Goal: Task Accomplishment & Management: Complete application form

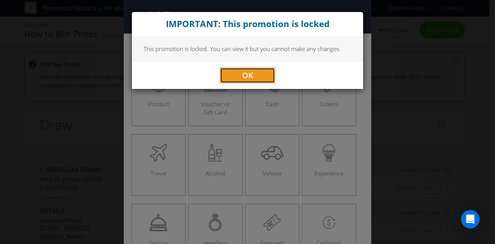
click at [252, 74] on button "OK" at bounding box center [247, 75] width 55 height 15
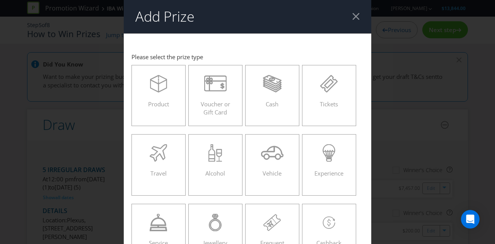
click at [353, 17] on div at bounding box center [356, 16] width 7 height 7
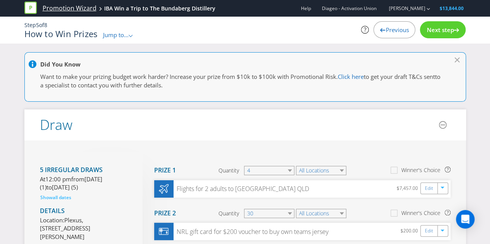
click at [86, 12] on link "Promotion Wizard" at bounding box center [70, 8] width 54 height 9
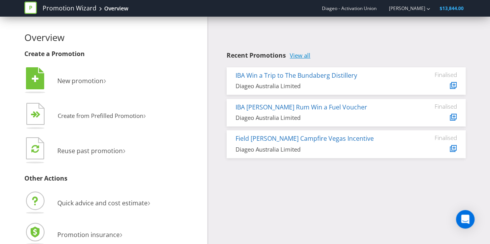
click at [295, 56] on link "View all" at bounding box center [300, 55] width 21 height 7
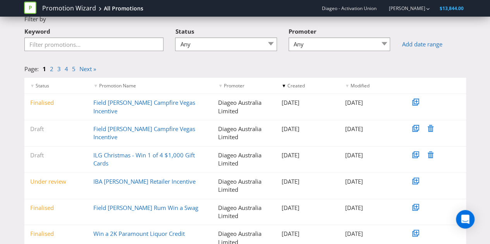
scroll to position [41, 0]
click at [73, 7] on link "Promotion Wizard" at bounding box center [69, 8] width 54 height 9
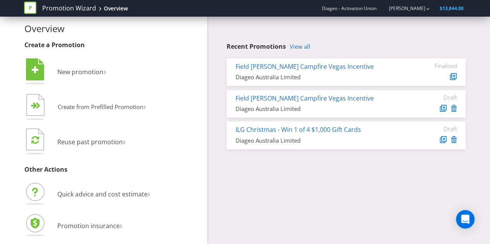
scroll to position [9, 0]
click at [110, 65] on li " New promotion ›" at bounding box center [112, 72] width 177 height 31
click at [91, 71] on span "New promotion" at bounding box center [80, 72] width 46 height 9
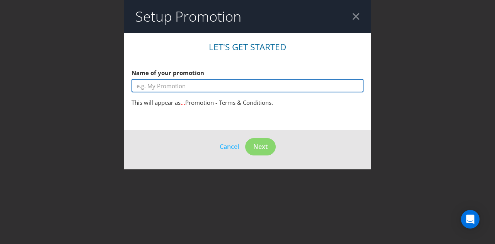
click at [193, 84] on input "text" at bounding box center [248, 86] width 232 height 14
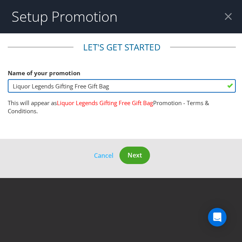
type input "Liquor Legends Gifting Free Gift Bag"
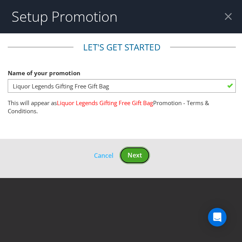
click at [129, 153] on span "Next" at bounding box center [135, 155] width 14 height 9
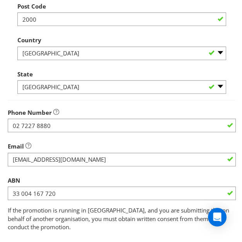
scroll to position [269, 0]
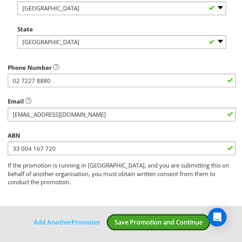
click at [162, 217] on button "Save Promotion and Continue" at bounding box center [158, 221] width 105 height 17
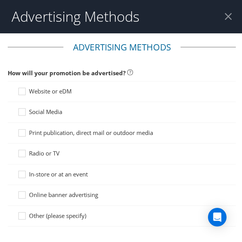
click at [63, 90] on span "Website or eDM" at bounding box center [50, 91] width 43 height 8
click at [0, 0] on input "Website or eDM" at bounding box center [0, 0] width 0 height 0
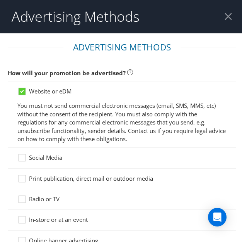
click at [43, 159] on span "Social Media" at bounding box center [45, 157] width 33 height 8
click at [0, 0] on input "Social Media" at bounding box center [0, 0] width 0 height 0
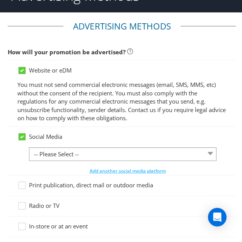
scroll to position [40, 0]
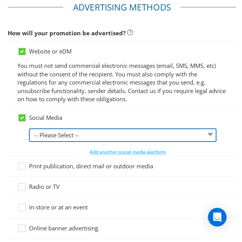
click at [43, 137] on select "-- Please Select -- Facebook X Instagram Snapchat LinkedIn Pinterest Tumblr You…" at bounding box center [123, 135] width 188 height 14
select select "FACEBOOK"
click at [29, 128] on select "-- Please Select -- Facebook X Instagram Snapchat LinkedIn Pinterest Tumblr You…" at bounding box center [123, 135] width 188 height 14
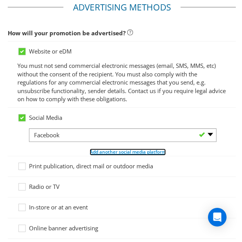
click at [101, 149] on span "Add another social media platform" at bounding box center [128, 151] width 76 height 7
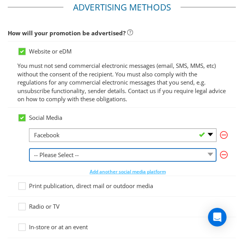
click at [85, 158] on select "-- Please Select -- Facebook X Instagram Snapchat LinkedIn Pinterest Tumblr You…" at bounding box center [123, 155] width 188 height 14
select select "INSTAGRAM"
click at [29, 148] on select "-- Please Select -- Facebook X Instagram Snapchat LinkedIn Pinterest Tumblr You…" at bounding box center [123, 155] width 188 height 14
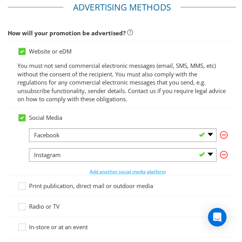
click at [30, 183] on span "Print publication, direct mail or outdoor media" at bounding box center [91, 186] width 124 height 8
click at [0, 0] on input "Print publication, direct mail or outdoor media" at bounding box center [0, 0] width 0 height 0
click at [39, 223] on span "In-store or at an event" at bounding box center [58, 227] width 59 height 8
click at [0, 0] on input "In-store or at an event" at bounding box center [0, 0] width 0 height 0
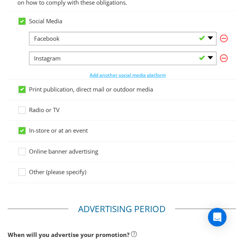
scroll to position [136, 0]
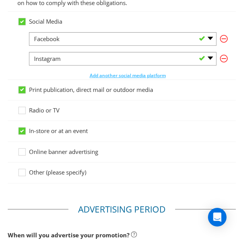
click at [46, 149] on span "Online banner advertising" at bounding box center [63, 151] width 69 height 8
click at [0, 0] on input "Online banner advertising" at bounding box center [0, 0] width 0 height 0
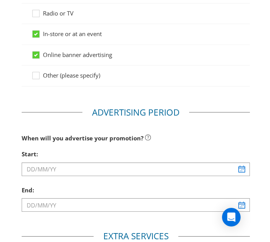
scroll to position [268, 0]
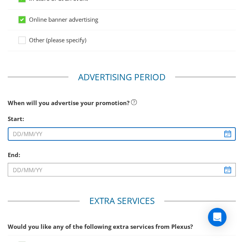
click at [37, 129] on input "text" at bounding box center [122, 134] width 228 height 14
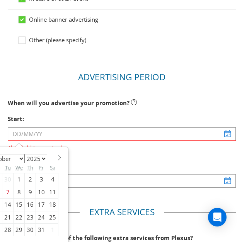
click at [17, 154] on select "January February March April May June July August September October November De…" at bounding box center [6, 158] width 38 height 9
select select "10"
click at [0, 154] on select "January February March April May June July August September October November De…" at bounding box center [6, 158] width 38 height 9
click at [119, 160] on div "End:" at bounding box center [122, 166] width 228 height 16
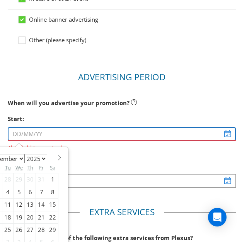
click at [227, 128] on input "text" at bounding box center [122, 134] width 228 height 14
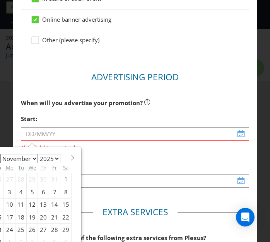
click at [4, 206] on div "10" at bounding box center [10, 204] width 12 height 12
type input "10/11/25"
type input "11/11/25"
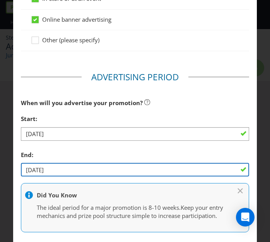
click at [70, 164] on input "11/11/25" at bounding box center [135, 170] width 228 height 14
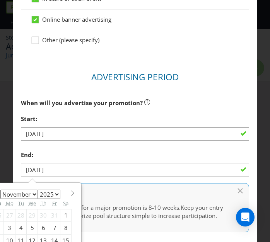
drag, startPoint x: 70, startPoint y: 164, endPoint x: 50, endPoint y: 152, distance: 23.1
click at [50, 152] on div "End:" at bounding box center [135, 155] width 228 height 16
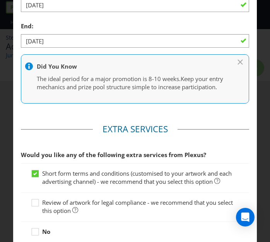
scroll to position [443, 0]
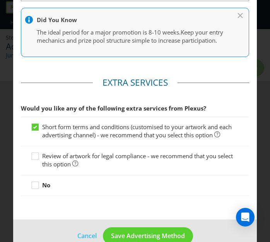
click at [57, 164] on span "Review of artwork for legal compliance - we recommend that you select this opti…" at bounding box center [137, 160] width 191 height 16
click at [0, 0] on input "Review of artwork for legal compliance - we recommend that you select this opti…" at bounding box center [0, 0] width 0 height 0
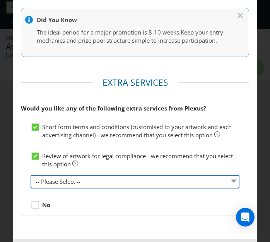
click at [71, 188] on select "-- Please Select -- 1 piece 2-4 pieces (provided at same time) 5-7 pieces (prov…" at bounding box center [135, 182] width 209 height 14
select select "MARKETING_REVIEW_1"
click at [31, 181] on select "-- Please Select -- 1 piece 2-4 pieces (provided at same time) 5-7 pieces (prov…" at bounding box center [135, 182] width 209 height 14
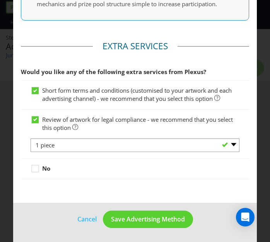
click at [118, 209] on footer "Cancel Save Advertising Method" at bounding box center [135, 221] width 244 height 39
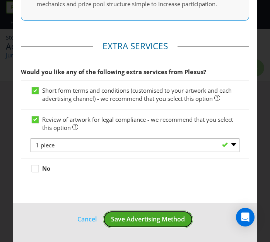
click at [119, 213] on button "Save Advertising Method" at bounding box center [148, 218] width 90 height 17
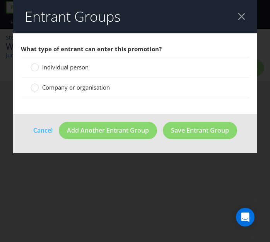
click at [70, 70] on span "Individual person" at bounding box center [65, 67] width 46 height 8
click at [0, 0] on input "Individual person" at bounding box center [0, 0] width 0 height 0
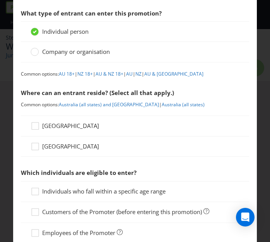
scroll to position [36, 0]
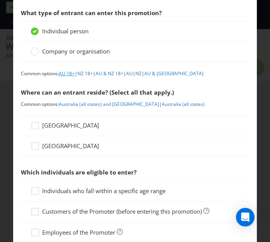
click at [65, 74] on link "AU 18+" at bounding box center [67, 73] width 16 height 7
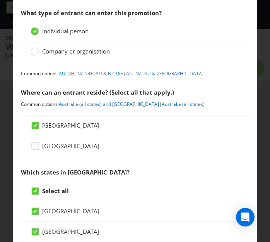
scroll to position [416, 0]
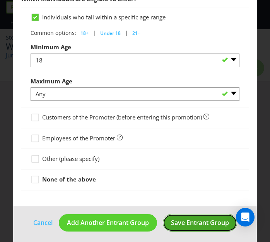
click at [177, 221] on span "Save Entrant Group" at bounding box center [200, 222] width 58 height 9
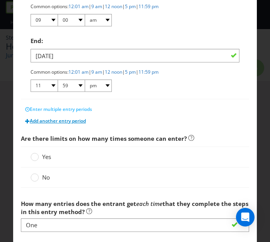
scroll to position [206, 0]
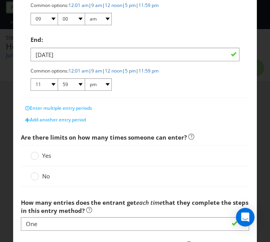
click at [42, 174] on span "No" at bounding box center [46, 176] width 8 height 8
click at [0, 0] on input "No" at bounding box center [0, 0] width 0 height 0
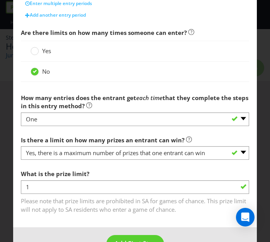
scroll to position [333, 0]
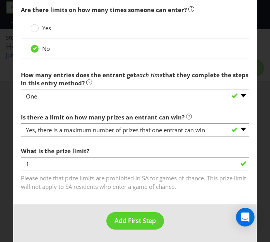
click at [152, 83] on label "How many entries does the entrant get each time that they complete the steps in…" at bounding box center [135, 77] width 228 height 21
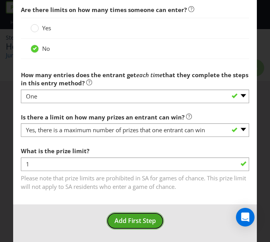
click at [127, 225] on button "Add First Step" at bounding box center [135, 220] width 58 height 17
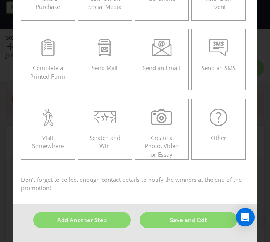
scroll to position [33, 0]
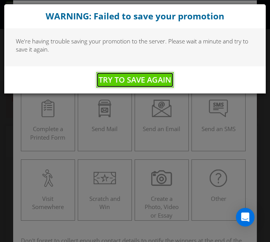
drag, startPoint x: 125, startPoint y: 82, endPoint x: 109, endPoint y: 73, distance: 18.0
click at [109, 73] on button "Try to Save Again" at bounding box center [134, 79] width 77 height 15
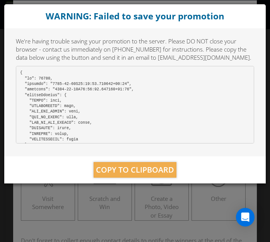
click at [192, 230] on div "WARNING: Failed to save your promotion We're having trouble saving your promoti…" at bounding box center [135, 121] width 270 height 242
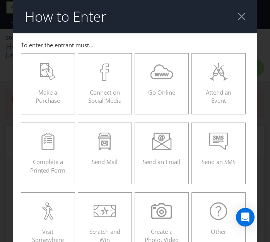
scroll to position [0, 0]
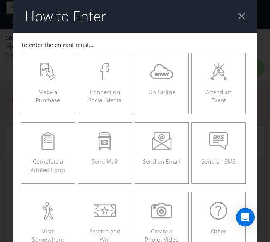
click at [242, 14] on header "How to Enter" at bounding box center [135, 16] width 244 height 33
click at [239, 14] on div at bounding box center [241, 15] width 7 height 7
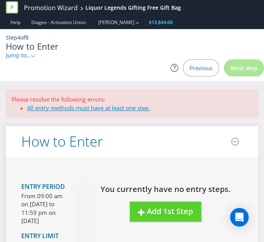
click at [103, 107] on link "All entry methods must have at least one step." at bounding box center [88, 108] width 123 height 8
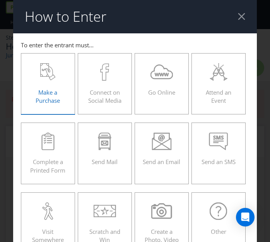
drag, startPoint x: 38, startPoint y: 83, endPoint x: 34, endPoint y: 87, distance: 6.0
click at [34, 87] on div "Make a Purchase" at bounding box center [48, 80] width 38 height 35
click at [0, 0] on input "Make a Purchase" at bounding box center [0, 0] width 0 height 0
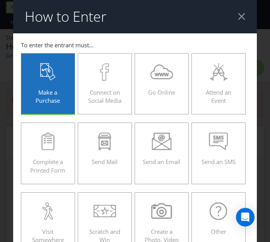
click at [50, 69] on icon at bounding box center [47, 71] width 15 height 17
click at [0, 0] on input "Make a Purchase" at bounding box center [0, 0] width 0 height 0
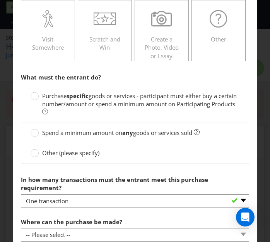
scroll to position [192, 0]
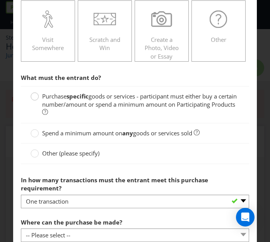
click at [33, 93] on div at bounding box center [35, 94] width 4 height 4
click at [0, 0] on input "Purchase specific goods or services - participant must either buy a certain num…" at bounding box center [0, 0] width 0 height 0
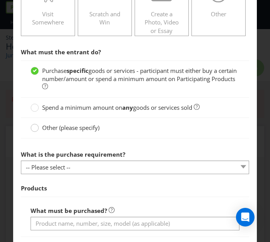
scroll to position [218, 0]
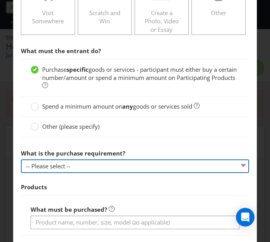
click at [38, 163] on select "-- Please select -- Buy a certain number of these products or services Spend a …" at bounding box center [135, 166] width 228 height 14
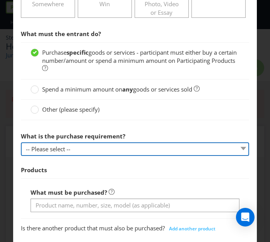
scroll to position [243, 0]
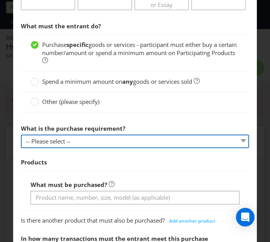
click at [38, 140] on select "-- Please select -- Buy a certain number of these products or services Spend a …" at bounding box center [135, 141] width 228 height 14
click at [70, 143] on select "-- Please select -- Buy a certain number of these products or services Spend a …" at bounding box center [135, 141] width 228 height 14
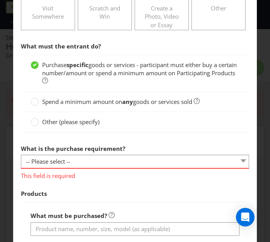
click at [69, 168] on div "This field is required" at bounding box center [135, 174] width 228 height 12
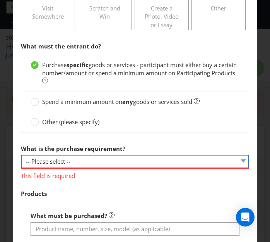
click at [59, 161] on select "-- Please select -- Buy a certain number of these products or services Spend a …" at bounding box center [135, 161] width 228 height 14
select select "MINIMUM_QUANTITY"
click at [21, 154] on select "-- Please select -- Buy a certain number of these products or services Spend a …" at bounding box center [135, 161] width 228 height 14
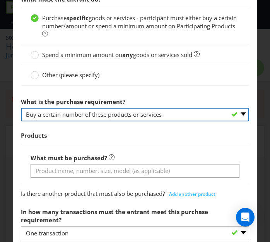
scroll to position [269, 0]
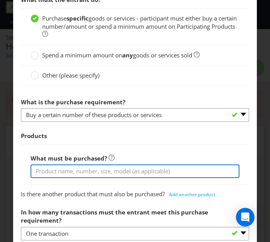
click at [82, 172] on input "text" at bounding box center [135, 171] width 209 height 14
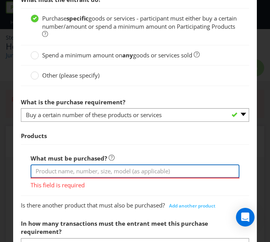
click at [54, 166] on input "text" at bounding box center [135, 171] width 209 height 14
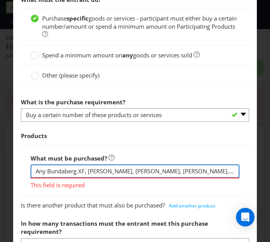
click at [82, 170] on input "Any Bundaberg XF, Don Julio, Baileys, Johnnie Walker, Smirnoff" at bounding box center [135, 171] width 209 height 14
click at [221, 171] on input "Any Bundaberg XF, Bundaberg, Don Julio, Baileys, Johnnie Walker, Smirnoff" at bounding box center [135, 171] width 209 height 14
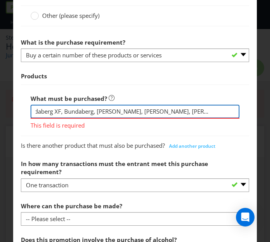
type input "Any Bundaberg XF, Bundaberg, Don Julio, Baileys, Johnnie Walker, Smirnoff 700mls"
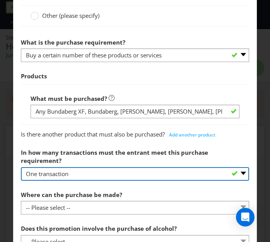
click at [21, 167] on select "-- Please select -- One transaction A specific number of transactions Any numbe…" at bounding box center [135, 174] width 228 height 14
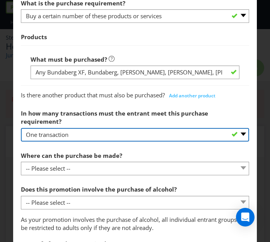
scroll to position [368, 0]
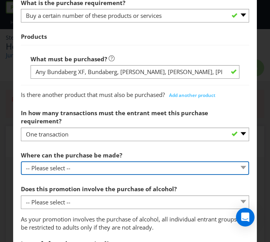
click at [183, 161] on select "-- Please select -- Any stores displaying promotional material (including onlin…" at bounding box center [135, 168] width 228 height 14
select select "ANY_DISPLAYING_PROMOTIONAL_MATERIAL"
click at [21, 161] on select "-- Please select -- Any stores displaying promotional material (including onlin…" at bounding box center [135, 168] width 228 height 14
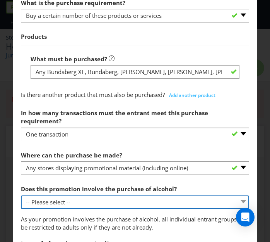
click at [181, 195] on select "-- Please select -- Yes, for on-premises consumption Yes, for off-premises cons…" at bounding box center [135, 202] width 228 height 14
select select "YES_OFF_PREMISES"
click at [21, 195] on select "-- Please select -- Yes, for on-premises consumption Yes, for off-premises cons…" at bounding box center [135, 202] width 228 height 14
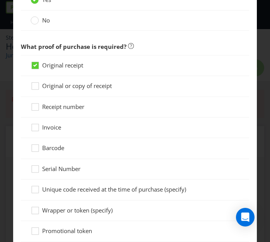
scroll to position [631, 0]
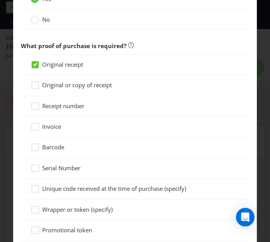
click at [67, 81] on span "Original or copy of receipt" at bounding box center [77, 85] width 70 height 8
click at [0, 0] on input "Original or copy of receipt" at bounding box center [0, 0] width 0 height 0
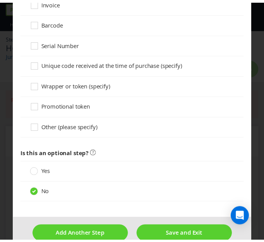
scroll to position [755, 0]
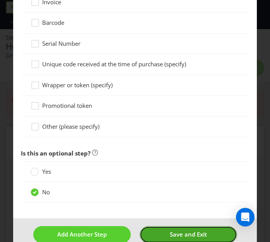
click at [188, 230] on span "Save and Exit" at bounding box center [188, 234] width 37 height 8
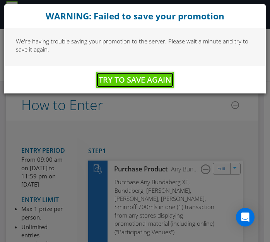
click at [144, 72] on button "Try to Save Again" at bounding box center [134, 79] width 77 height 15
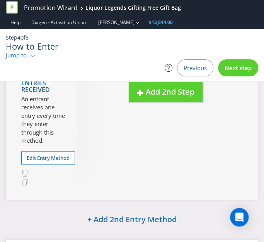
scroll to position [262, 0]
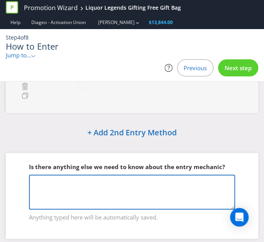
click at [47, 190] on textarea at bounding box center [132, 191] width 206 height 35
type textarea "t"
click at [54, 199] on textarea "The promotion period is until stocks last" at bounding box center [132, 191] width 206 height 35
click at [149, 180] on textarea "The promotion period is until stocks last" at bounding box center [132, 191] width 206 height 35
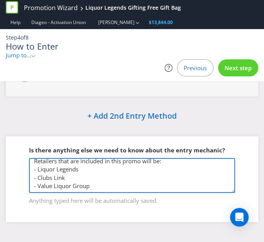
scroll to position [20, 0]
type textarea "The promotion period is until stocks last. Retailers that are included in this …"
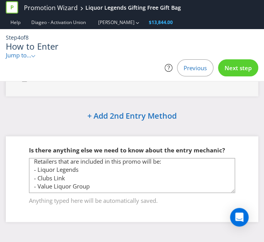
click at [36, 53] on div ".st0{fill-rule:evenodd;clip-rule:evenodd;}" at bounding box center [33, 55] width 5 height 8
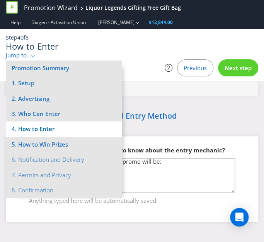
click at [67, 122] on li "4. How to Enter" at bounding box center [64, 128] width 116 height 15
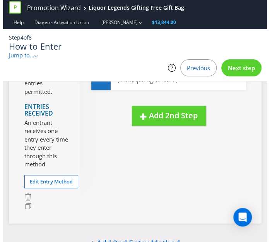
scroll to position [139, 0]
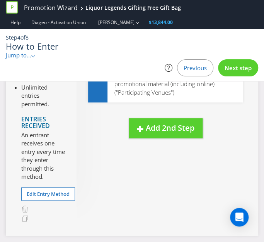
click at [35, 200] on div "Entry Period From 09:00 am on 10 Nov 2025 to 11:59 pm on 11 Nov 2025 Entry Limi…" at bounding box center [48, 108] width 55 height 231
click at [33, 192] on span "Edit Entry Method" at bounding box center [48, 193] width 43 height 7
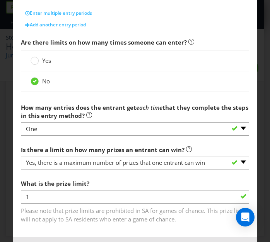
scroll to position [301, 0]
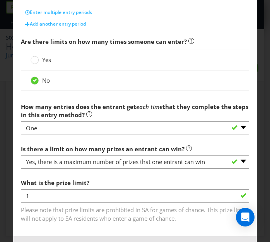
click at [45, 58] on span "Yes" at bounding box center [46, 60] width 9 height 8
click at [0, 0] on input "Yes" at bounding box center [0, 0] width 0 height 0
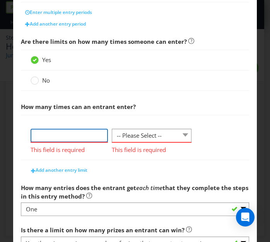
click at [71, 128] on input "number" at bounding box center [69, 135] width 77 height 14
type input "1"
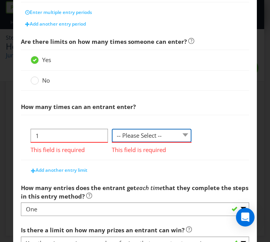
click at [153, 135] on select "-- Please Select -- per person per day per purchase per transaction Other (plea…" at bounding box center [152, 135] width 80 height 14
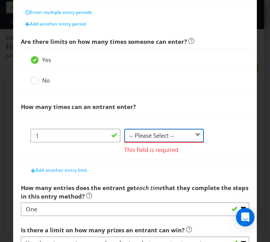
select select "PER_PERSON"
click at [124, 128] on select "-- Please Select -- per person per day per purchase per transaction Other (plea…" at bounding box center [164, 135] width 80 height 14
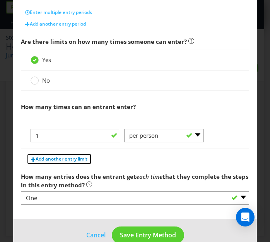
click at [74, 159] on span "Add another entry limit" at bounding box center [62, 158] width 52 height 7
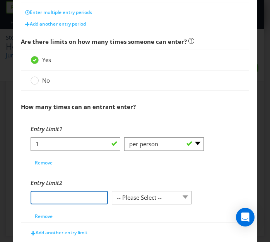
click at [69, 194] on input "number" at bounding box center [69, 197] width 77 height 14
type input "1"
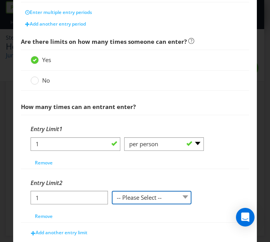
click at [125, 195] on select "-- Please Select -- per person per day per purchase per transaction Other (plea…" at bounding box center [152, 197] width 80 height 14
click at [124, 190] on select "-- Please Select -- per person per day per purchase per transaction Other (plea…" at bounding box center [164, 197] width 80 height 14
click at [138, 199] on select "-- Please Select -- per person per day per purchase per transaction Other (plea…" at bounding box center [164, 197] width 80 height 14
select select "PER_TRANSACTION"
click at [124, 190] on select "-- Please Select -- per person per day per purchase per transaction Other (plea…" at bounding box center [164, 197] width 80 height 14
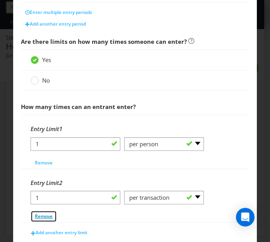
click at [39, 218] on button "Remove" at bounding box center [44, 216] width 26 height 12
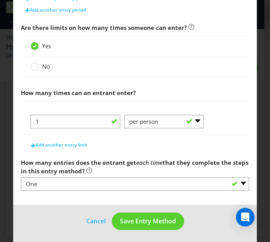
scroll to position [315, 0]
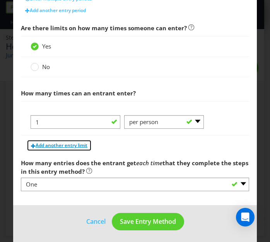
click at [76, 142] on span "Add another entry limit" at bounding box center [62, 145] width 52 height 7
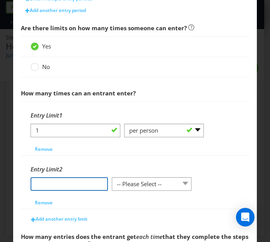
click at [81, 183] on input "number" at bounding box center [69, 184] width 77 height 14
type input "1"
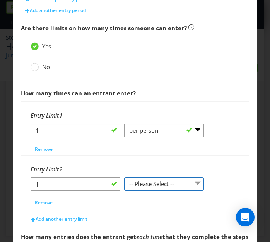
click at [171, 177] on select "-- Please Select -- per person per day per purchase per transaction Other (plea…" at bounding box center [164, 184] width 80 height 14
select select "PER_TRANSACTION"
click at [124, 177] on select "-- Please Select -- per person per day per purchase per transaction Other (plea…" at bounding box center [164, 184] width 80 height 14
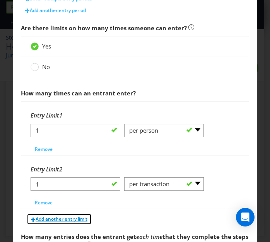
click at [79, 215] on span "Add another entry limit" at bounding box center [62, 218] width 52 height 7
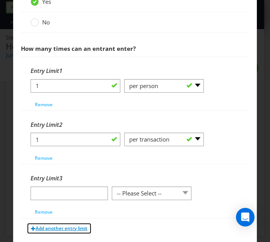
scroll to position [360, 0]
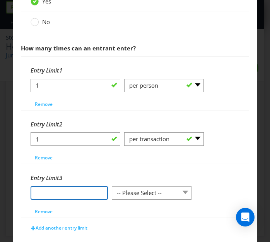
click at [68, 195] on input "number" at bounding box center [69, 193] width 77 height 14
type input "1"
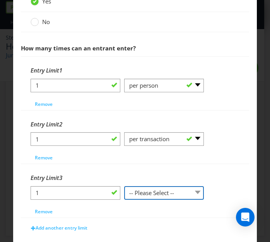
click at [143, 193] on select "-- Please Select -- per person per day per purchase per transaction Other (plea…" at bounding box center [164, 193] width 80 height 14
select select "PER_DAY"
click at [124, 186] on select "-- Please Select -- per person per day per purchase per transaction Other (plea…" at bounding box center [164, 193] width 80 height 14
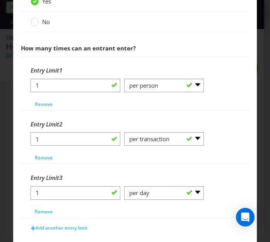
click at [144, 203] on div "1 -- Please Select -- per person per day per purchase per transaction Other (pl…" at bounding box center [135, 196] width 209 height 20
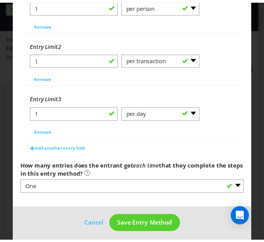
scroll to position [441, 0]
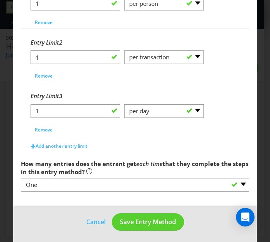
click at [139, 230] on footer "Cancel Save Entry Method" at bounding box center [135, 224] width 244 height 39
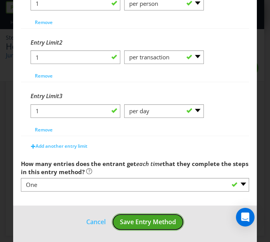
click at [137, 217] on span "Save Entry Method" at bounding box center [148, 221] width 56 height 9
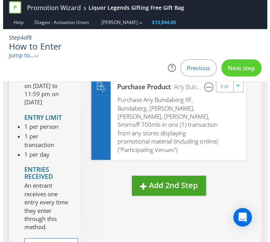
scroll to position [81, 0]
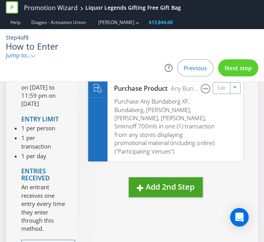
click at [132, 125] on span "Purchase Any Bundaberg XF, Bundaberg, Don Julio, Baileys, Johnnie Walker, Smirn…" at bounding box center [165, 126] width 100 height 58
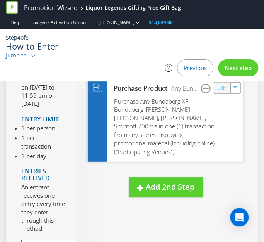
click at [221, 91] on link "Edit" at bounding box center [222, 87] width 8 height 9
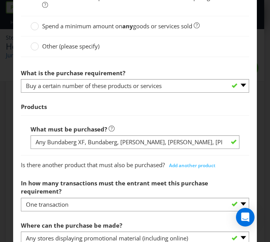
scroll to position [299, 0]
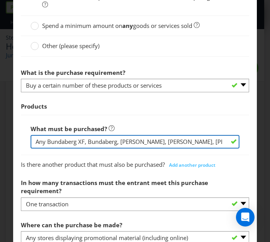
click at [32, 139] on input "Any Bundaberg XF, Bundaberg, Don Julio, Baileys, Johnnie Walker, Smirnoff 700mls" at bounding box center [135, 142] width 209 height 14
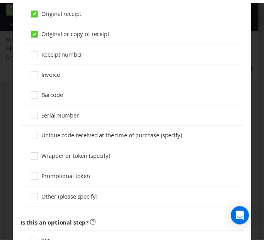
scroll to position [757, 0]
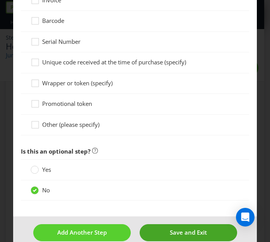
type input "Purchase any participating product - Bundaberg XF, Bundaberg, Don Julio, Bailey…"
click at [162, 224] on button "Save and Exit" at bounding box center [189, 232] width 98 height 17
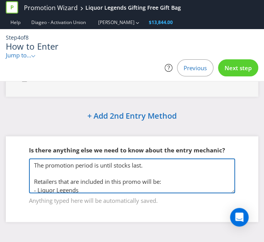
drag, startPoint x: 48, startPoint y: 175, endPoint x: 18, endPoint y: 147, distance: 41.3
click at [18, 147] on div "Is there anything else we need to know about the entry mechanic? The promotion …" at bounding box center [132, 179] width 253 height 86
click at [65, 170] on textarea "The promotion period is until stocks last. Retailers that are included in this …" at bounding box center [132, 175] width 206 height 35
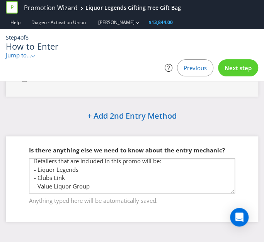
click at [242, 67] on span "Next step" at bounding box center [238, 68] width 27 height 8
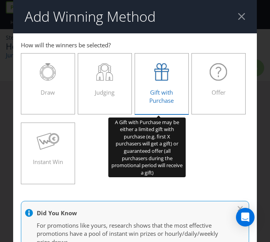
click at [173, 73] on div at bounding box center [162, 71] width 38 height 17
click at [0, 0] on input "Gift with Purchase" at bounding box center [0, 0] width 0 height 0
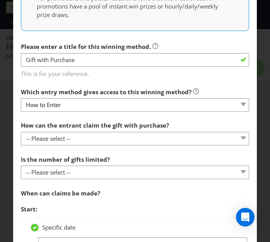
scroll to position [219, 0]
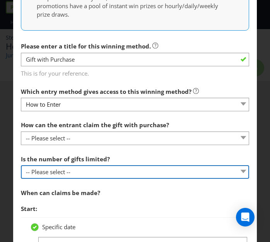
click at [53, 168] on select "-- Please select -- Unlimited gifts available during promotional period Number …" at bounding box center [135, 172] width 228 height 14
select select "LIMITED"
click at [21, 165] on select "-- Please select -- Unlimited gifts available during promotional period Number …" at bounding box center [135, 172] width 228 height 14
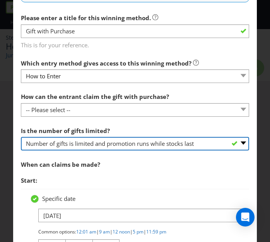
scroll to position [247, 0]
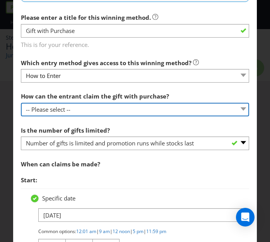
click at [153, 103] on select "-- Please select -- Already covered by entry mechanic Automatically sent to cla…" at bounding box center [135, 110] width 228 height 14
select select "IN_STORE"
click at [21, 103] on select "-- Please select -- Already covered by entry mechanic Automatically sent to cla…" at bounding box center [135, 110] width 228 height 14
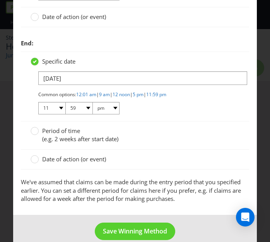
scroll to position [508, 0]
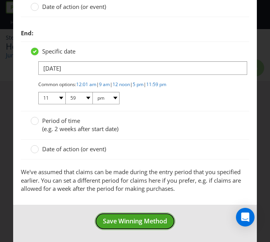
click at [137, 221] on span "Save Winning Method" at bounding box center [135, 220] width 64 height 9
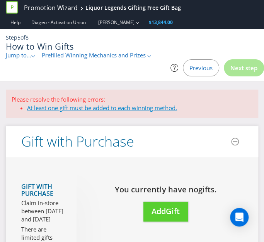
click at [103, 108] on link "At least one gift must be added to each winning method." at bounding box center [102, 108] width 150 height 8
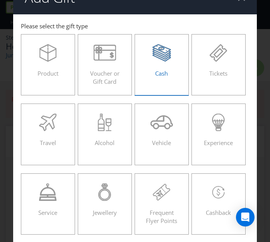
scroll to position [19, 0]
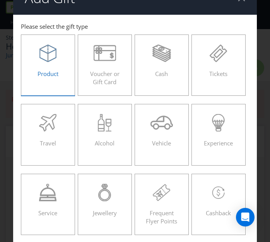
click at [44, 68] on div "Product" at bounding box center [48, 62] width 38 height 35
click at [0, 0] on input "Product" at bounding box center [0, 0] width 0 height 0
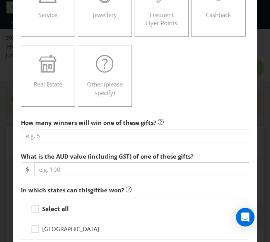
scroll to position [224, 0]
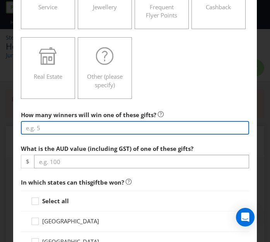
click at [38, 128] on input "number" at bounding box center [135, 128] width 228 height 14
click at [70, 129] on input "number" at bounding box center [135, 128] width 228 height 14
click at [69, 127] on input "number" at bounding box center [135, 128] width 228 height 14
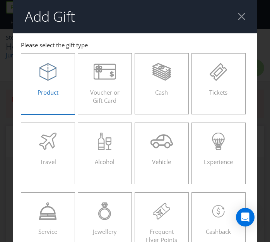
click at [36, 79] on div at bounding box center [48, 71] width 38 height 17
click at [0, 0] on input "Product" at bounding box center [0, 0] width 0 height 0
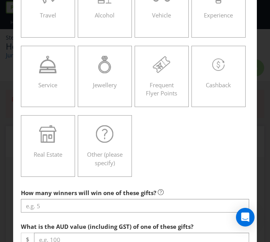
scroll to position [271, 0]
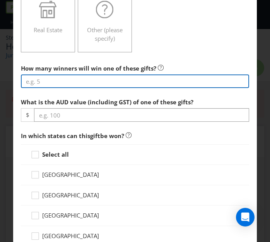
click at [40, 74] on input "number" at bounding box center [135, 81] width 228 height 14
click at [39, 81] on input "number" at bounding box center [135, 81] width 228 height 14
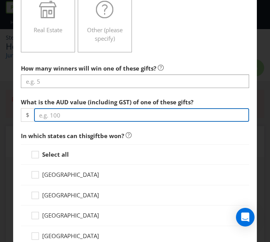
click at [58, 113] on div "What is the AUD value (including GST) of one of these gifts? $" at bounding box center [135, 108] width 228 height 28
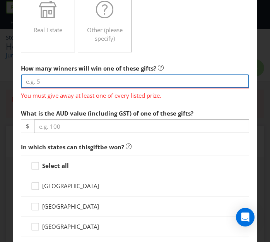
click at [52, 75] on input "number" at bounding box center [135, 81] width 228 height 14
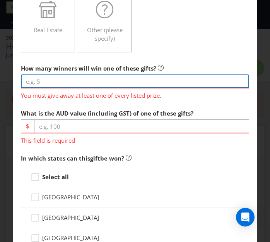
click at [57, 78] on input "number" at bounding box center [135, 81] width 228 height 14
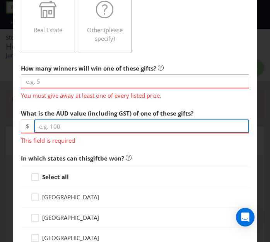
click at [74, 125] on input "number" at bounding box center [141, 126] width 215 height 14
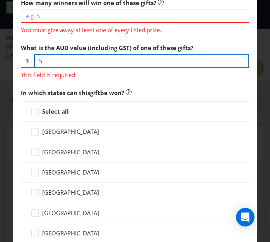
scroll to position [337, 0]
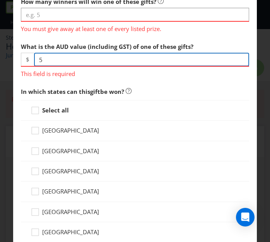
type input "5"
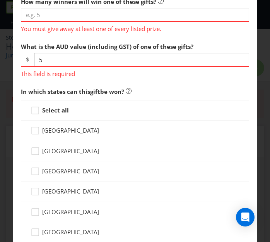
click at [44, 148] on div "Select all Australian Capital Territory New South Wales Northern Territory Quee…" at bounding box center [135, 191] width 228 height 183
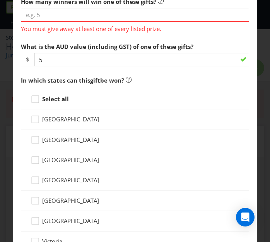
click at [46, 137] on span "[GEOGRAPHIC_DATA]" at bounding box center [70, 139] width 57 height 8
click at [0, 0] on input "[GEOGRAPHIC_DATA]" at bounding box center [0, 0] width 0 height 0
click at [45, 119] on span "[GEOGRAPHIC_DATA]" at bounding box center [70, 119] width 57 height 8
click at [0, 0] on input "[GEOGRAPHIC_DATA]" at bounding box center [0, 0] width 0 height 0
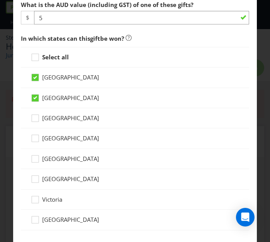
click at [45, 136] on span "[GEOGRAPHIC_DATA]" at bounding box center [70, 138] width 57 height 8
click at [0, 0] on input "[GEOGRAPHIC_DATA]" at bounding box center [0, 0] width 0 height 0
click at [50, 156] on span "[GEOGRAPHIC_DATA]" at bounding box center [70, 158] width 57 height 8
click at [0, 0] on input "[GEOGRAPHIC_DATA]" at bounding box center [0, 0] width 0 height 0
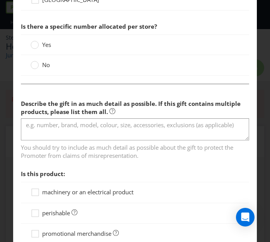
scroll to position [598, 0]
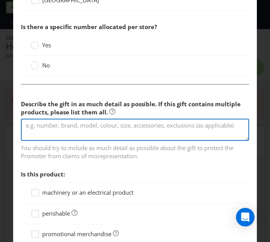
click at [36, 130] on textarea at bounding box center [135, 129] width 228 height 22
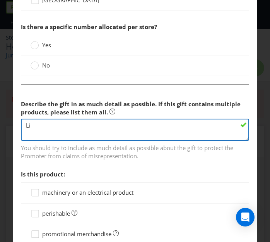
type textarea "L"
click at [39, 123] on textarea "Gifting Bag" at bounding box center [135, 129] width 228 height 22
click at [96, 126] on textarea "700ml Bottle Gift Bag" at bounding box center [135, 129] width 228 height 22
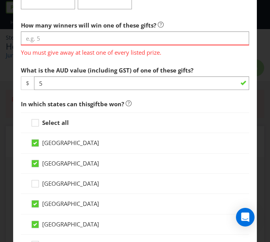
scroll to position [300, 0]
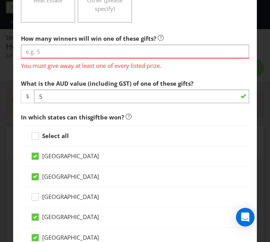
type textarea "700ml Bottle Gift Bag"
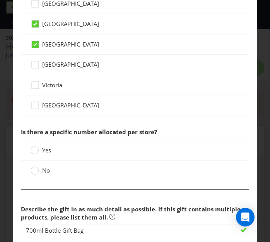
scroll to position [494, 0]
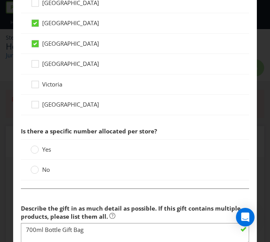
click at [48, 148] on span "Yes" at bounding box center [46, 149] width 9 height 8
click at [0, 0] on input "Yes" at bounding box center [0, 0] width 0 height 0
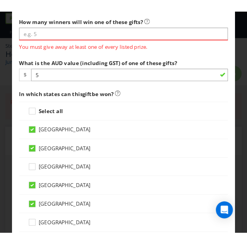
scroll to position [305, 0]
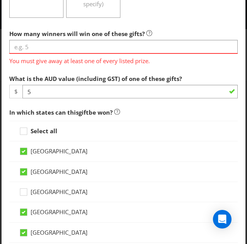
click at [54, 56] on span "You must give away at least one of every listed prize." at bounding box center [123, 59] width 228 height 11
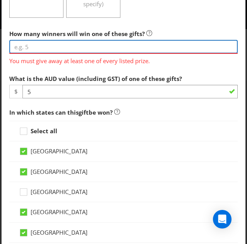
click at [51, 46] on input "number" at bounding box center [123, 47] width 228 height 14
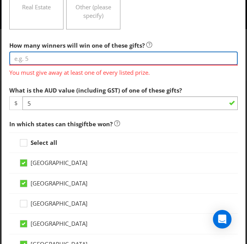
scroll to position [295, 0]
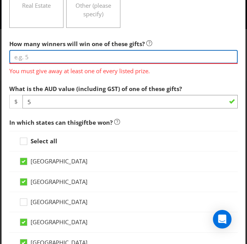
click at [86, 51] on input "number" at bounding box center [123, 57] width 228 height 14
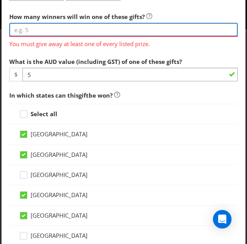
scroll to position [322, 0]
click at [55, 27] on input "number" at bounding box center [123, 30] width 228 height 14
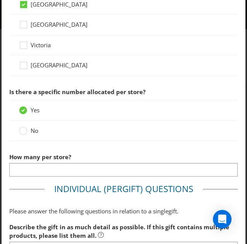
scroll to position [523, 0]
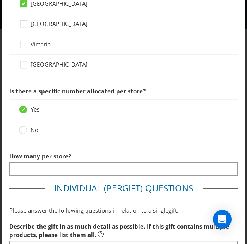
type input "8000"
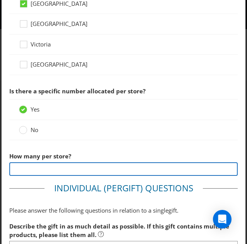
click at [28, 168] on input "number" at bounding box center [123, 169] width 228 height 14
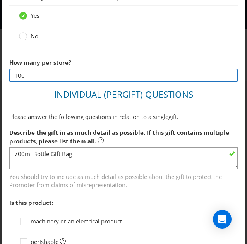
scroll to position [566, 0]
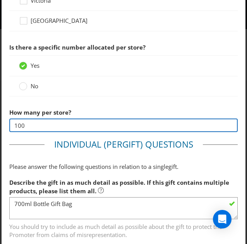
type input "100"
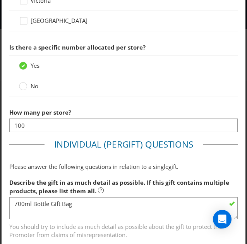
click at [49, 88] on div "No" at bounding box center [123, 86] width 228 height 20
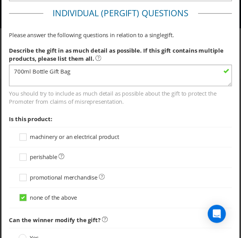
scroll to position [795, 0]
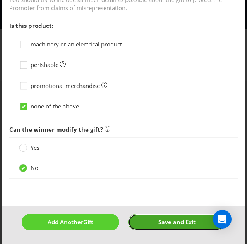
click at [170, 223] on button "Save and Exit" at bounding box center [177, 222] width 98 height 17
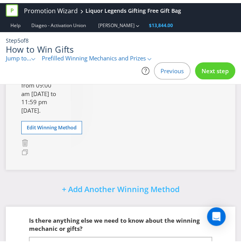
scroll to position [292, 0]
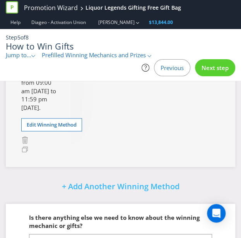
click at [165, 66] on span "Previous" at bounding box center [172, 68] width 23 height 8
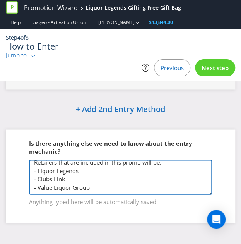
scroll to position [36, 0]
drag, startPoint x: 35, startPoint y: 167, endPoint x: 105, endPoint y: 194, distance: 75.2
click at [105, 194] on textarea "The promotion period is until stocks last. Retailers that are included in this …" at bounding box center [120, 176] width 183 height 35
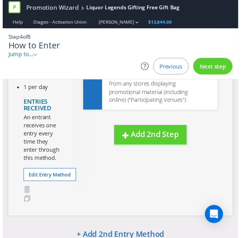
scroll to position [144, 0]
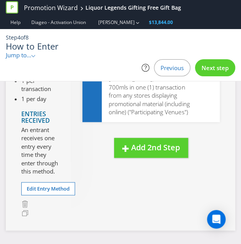
click at [224, 63] on div "Next step" at bounding box center [215, 67] width 40 height 17
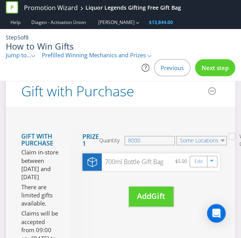
scroll to position [370, 0]
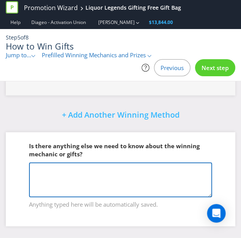
click at [78, 179] on textarea at bounding box center [120, 180] width 183 height 35
paste textarea "The promotion period is until stocks last. Retailers that are included in this …"
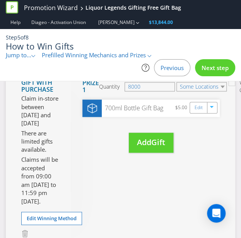
scroll to position [197, 0]
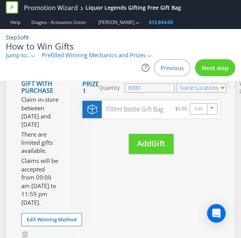
type textarea "The promotion period is until stocks last. Retailers that are included in this …"
click at [215, 68] on span "Next step" at bounding box center [215, 68] width 27 height 8
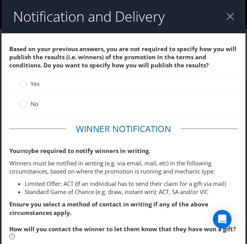
click at [31, 105] on span "No" at bounding box center [35, 104] width 8 height 8
click at [0, 0] on input "No" at bounding box center [0, 0] width 0 height 0
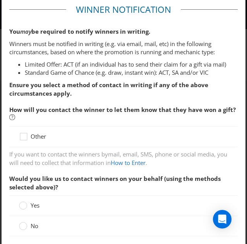
scroll to position [121, 0]
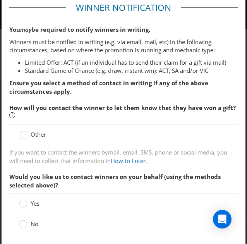
click at [22, 138] on div at bounding box center [123, 138] width 209 height 1
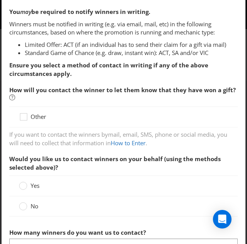
scroll to position [174, 0]
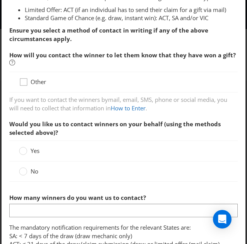
click at [25, 81] on icon at bounding box center [25, 84] width 12 height 12
click at [0, 0] on input "Other" at bounding box center [0, 0] width 0 height 0
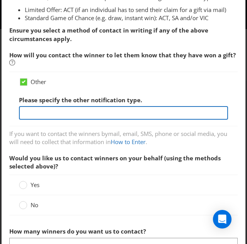
click at [36, 111] on input "text" at bounding box center [123, 113] width 209 height 14
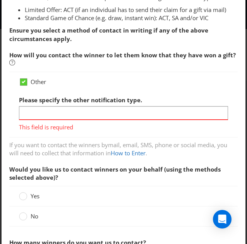
click at [22, 84] on icon at bounding box center [23, 81] width 7 height 7
click at [0, 0] on input "Other" at bounding box center [0, 0] width 0 height 0
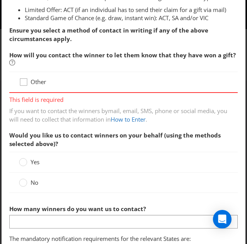
click at [22, 84] on icon at bounding box center [25, 84] width 12 height 12
click at [0, 0] on input "Other" at bounding box center [0, 0] width 0 height 0
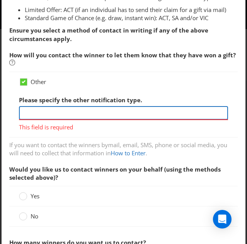
click at [35, 115] on input "text" at bounding box center [123, 113] width 209 height 14
type input "T"
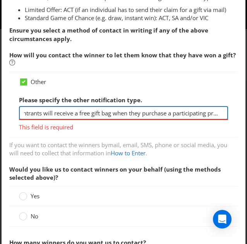
scroll to position [0, 13]
type input "Entrants will receive a free gift bag when they purchase a participating product"
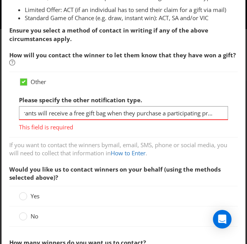
click at [56, 142] on div "If you want to contact the winners by mail, email, SMS, phone or social media ,…" at bounding box center [123, 149] width 228 height 17
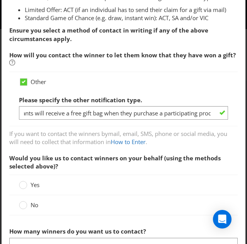
scroll to position [0, 0]
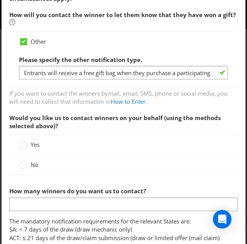
click at [34, 163] on span "No" at bounding box center [35, 165] width 8 height 8
click at [0, 0] on input "No" at bounding box center [0, 0] width 0 height 0
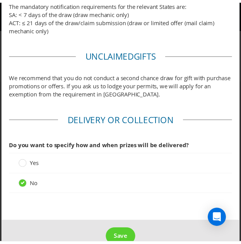
scroll to position [419, 0]
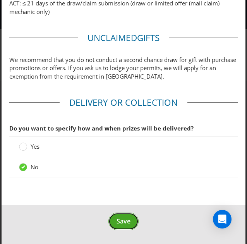
click at [117, 217] on span "Save" at bounding box center [124, 221] width 14 height 9
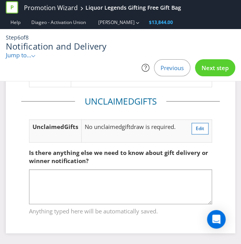
scroll to position [137, 0]
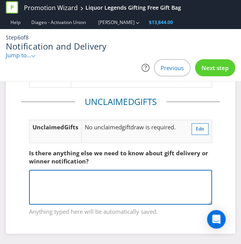
click at [103, 190] on textarea at bounding box center [120, 187] width 183 height 35
paste textarea "The promotion period is until stocks last. Retailers that are included in this …"
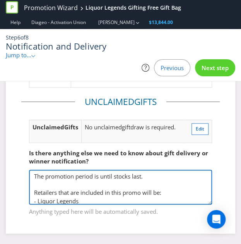
scroll to position [34, 0]
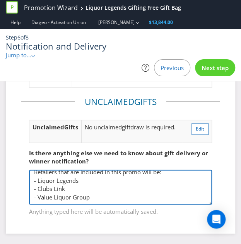
type textarea "The promotion period is until stocks last. Retailers that are included in this …"
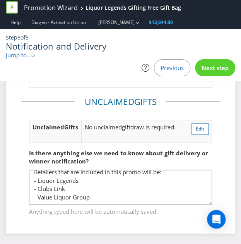
click at [215, 70] on span "Next step" at bounding box center [215, 68] width 27 height 8
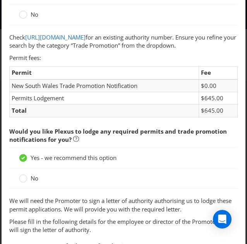
scroll to position [1, 0]
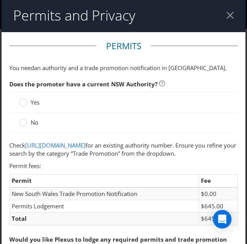
click at [35, 104] on span "Yes" at bounding box center [35, 102] width 9 height 8
click at [0, 0] on input "Yes" at bounding box center [0, 0] width 0 height 0
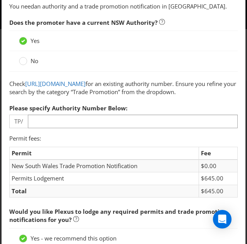
scroll to position [63, 0]
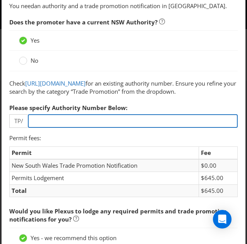
click at [73, 128] on input "number" at bounding box center [133, 121] width 210 height 14
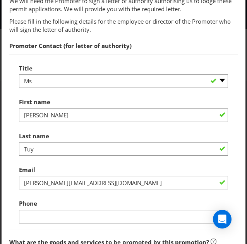
scroll to position [420, 0]
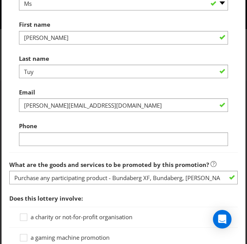
type input "0104"
click at [35, 152] on div "Title -- Please select -- Mr Ms Mrs Miss Other (please specify) First name Moni…" at bounding box center [123, 65] width 228 height 176
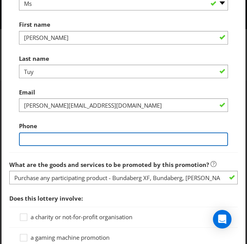
click at [30, 146] on input "text" at bounding box center [123, 139] width 209 height 14
type input "0422389663"
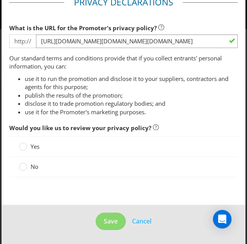
scroll to position [725, 0]
click at [33, 163] on span "No" at bounding box center [35, 167] width 8 height 8
click at [0, 0] on input "No" at bounding box center [0, 0] width 0 height 0
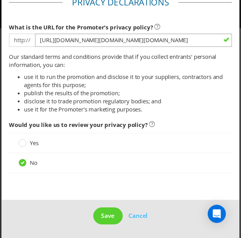
scroll to position [729, 0]
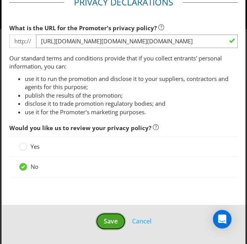
click at [109, 217] on span "Save" at bounding box center [111, 221] width 14 height 9
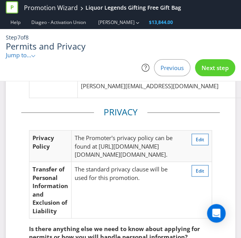
scroll to position [311, 0]
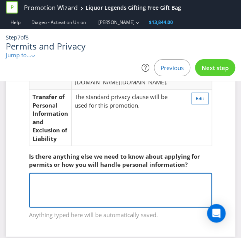
click at [116, 173] on textarea at bounding box center [120, 190] width 183 height 35
paste textarea "The promotion period is until stocks last. Retailers that are included in this …"
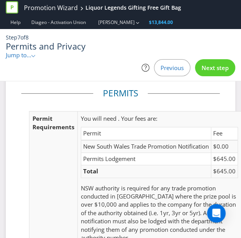
scroll to position [0, 0]
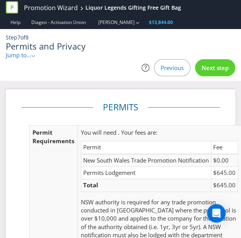
type textarea "The promotion period is until stocks last. Retailers that are included in this …"
click at [215, 68] on span "Next step" at bounding box center [215, 68] width 27 height 8
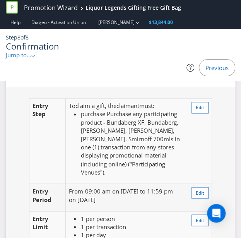
scroll to position [927, 0]
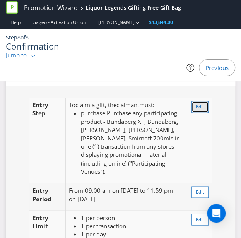
click at [196, 103] on span "Edit" at bounding box center [200, 106] width 9 height 7
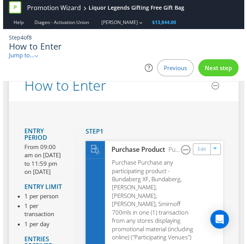
scroll to position [18, 0]
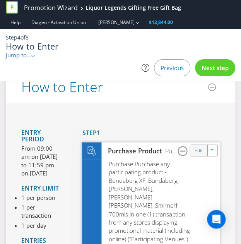
click at [205, 151] on div "Edit" at bounding box center [198, 150] width 17 height 11
click at [200, 150] on link "Edit" at bounding box center [199, 150] width 8 height 9
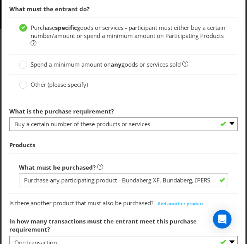
scroll to position [290, 0]
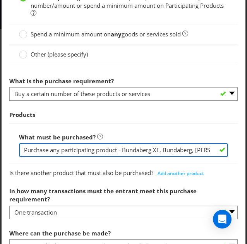
drag, startPoint x: 48, startPoint y: 149, endPoint x: -17, endPoint y: 148, distance: 64.6
click at [0, 148] on html "Promotion Wizard Liquor Legends Gifting Free Gift Bag Help Diageo - Activation …" at bounding box center [123, 104] width 247 height 244
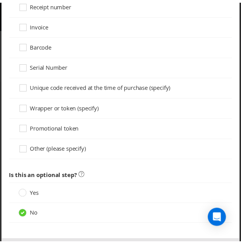
scroll to position [761, 0]
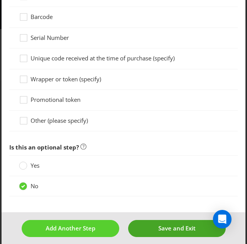
type input "Any participating product - Bundaberg XF, Bundaberg, Don Julio, Baileys, Johnni…"
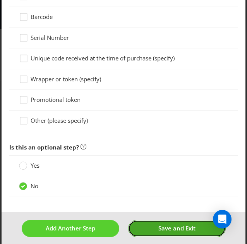
click at [162, 224] on span "Save and Exit" at bounding box center [176, 228] width 37 height 8
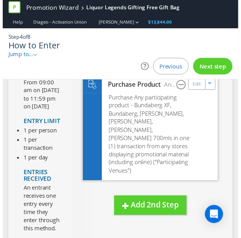
scroll to position [83, 0]
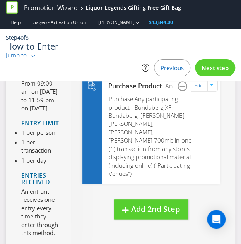
click at [226, 67] on span "Next step" at bounding box center [215, 68] width 27 height 8
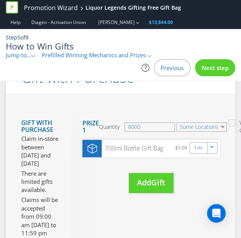
click at [226, 67] on span "Next step" at bounding box center [215, 68] width 27 height 8
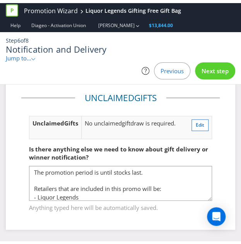
scroll to position [138, 0]
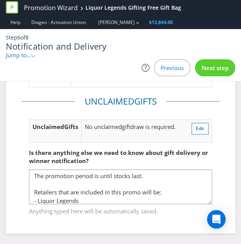
drag, startPoint x: 226, startPoint y: 67, endPoint x: 238, endPoint y: 82, distance: 19.3
click at [238, 82] on div "Promotion Wizard Liquor Legends Gifting Free Gift Bag Help Diageo - Activation …" at bounding box center [120, 44] width 241 height 89
click at [224, 70] on span "Next step" at bounding box center [215, 68] width 27 height 8
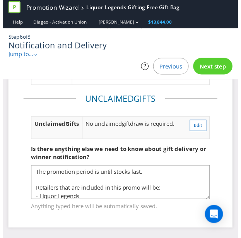
scroll to position [158, 0]
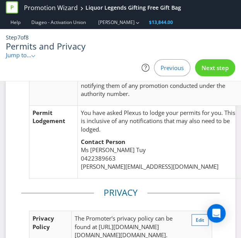
click at [224, 70] on span "Next step" at bounding box center [215, 68] width 27 height 8
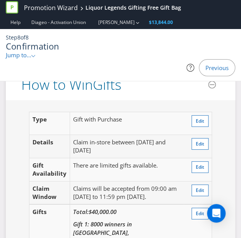
scroll to position [1227, 0]
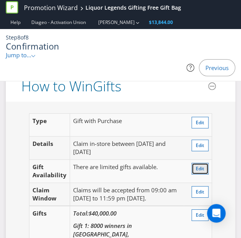
click at [196, 165] on span "Edit" at bounding box center [200, 168] width 9 height 7
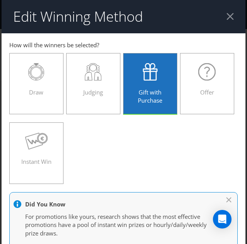
scroll to position [356, 0]
click at [228, 17] on div at bounding box center [229, 16] width 7 height 7
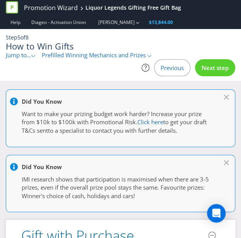
click at [28, 55] on span "Jump to..." at bounding box center [19, 55] width 26 height 8
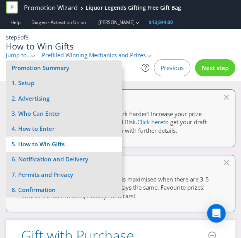
click at [52, 137] on li "5. How to Win Gifts" at bounding box center [64, 144] width 116 height 15
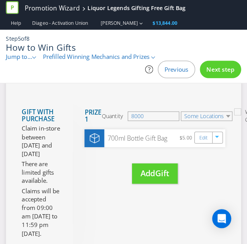
scroll to position [269, 0]
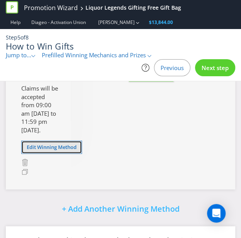
click at [60, 150] on span "Edit Winning Method" at bounding box center [52, 146] width 50 height 7
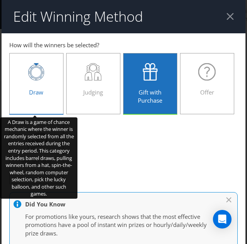
click at [46, 77] on div at bounding box center [36, 71] width 38 height 17
click at [0, 0] on input "Draw" at bounding box center [0, 0] width 0 height 0
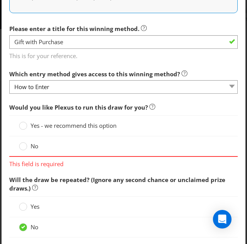
scroll to position [285, 0]
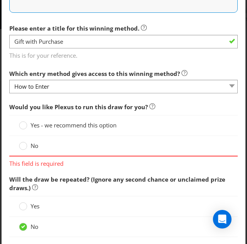
click at [31, 142] on span "No" at bounding box center [35, 146] width 8 height 8
click at [0, 0] on input "No" at bounding box center [0, 0] width 0 height 0
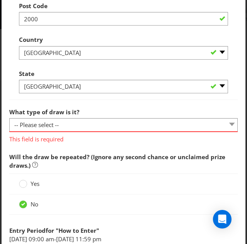
scroll to position [640, 0]
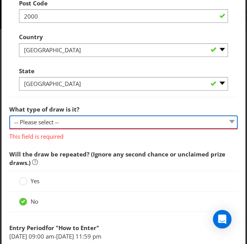
click at [56, 118] on select "-- Please select -- Computerised random selection Barrel draw Don't specify Oth…" at bounding box center [123, 122] width 228 height 14
click at [70, 120] on select "-- Please select -- Computerised random selection Barrel draw Don't specify Oth…" at bounding box center [123, 122] width 228 height 14
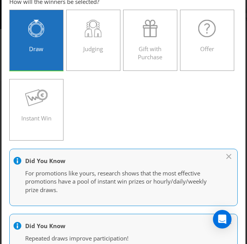
scroll to position [0, 0]
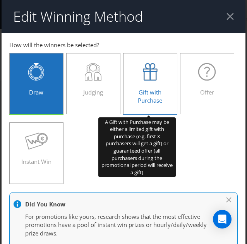
click at [148, 65] on icon at bounding box center [150, 71] width 15 height 17
click at [0, 0] on input "Gift with Purchase" at bounding box center [0, 0] width 0 height 0
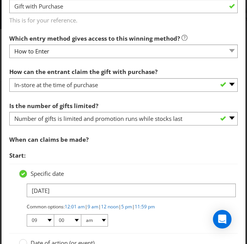
scroll to position [248, 0]
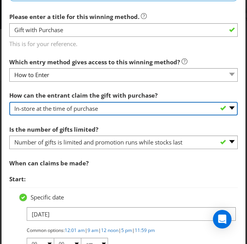
click at [153, 105] on select "-- Please select -- Already covered by entry mechanic Automatically sent to cla…" at bounding box center [123, 109] width 228 height 14
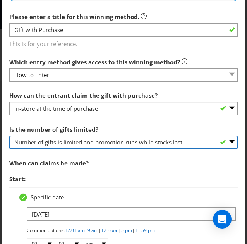
click at [118, 141] on select "-- Please select -- Unlimited gifts available during promotional period Number …" at bounding box center [123, 142] width 228 height 14
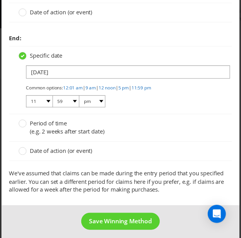
scroll to position [511, 0]
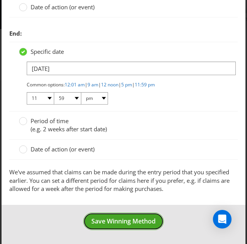
click at [120, 212] on button "Save Winning Method" at bounding box center [123, 220] width 81 height 17
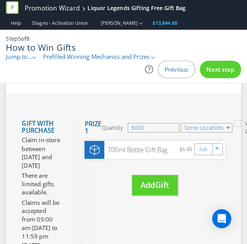
scroll to position [160, 0]
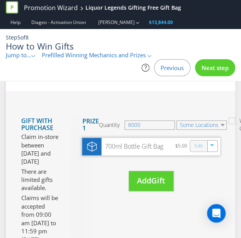
click at [196, 148] on link "Edit" at bounding box center [199, 146] width 8 height 9
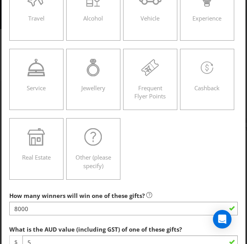
scroll to position [144, 0]
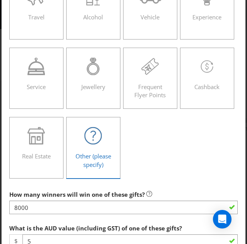
click at [76, 144] on div "Other (please specify)" at bounding box center [93, 144] width 38 height 35
click at [0, 0] on input "Other (please specify)" at bounding box center [0, 0] width 0 height 0
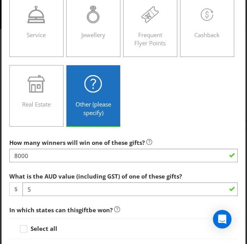
scroll to position [235, 0]
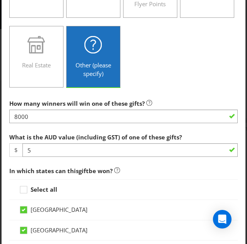
click at [112, 102] on span "How many winners will win one of these gifts?" at bounding box center [76, 103] width 135 height 8
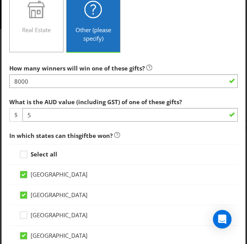
scroll to position [274, 0]
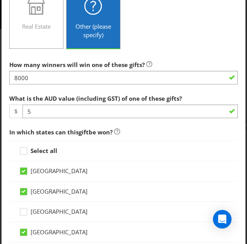
click at [94, 28] on span "Other (please specify)" at bounding box center [93, 30] width 36 height 16
click at [0, 0] on input "Other (please specify)" at bounding box center [0, 0] width 0 height 0
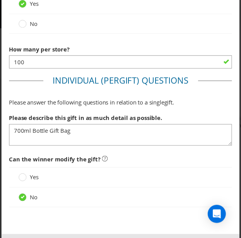
scroll to position [664, 0]
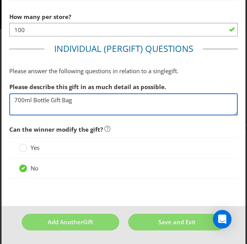
click at [81, 97] on textarea "700ml Bottle Gift Bag" at bounding box center [123, 104] width 228 height 22
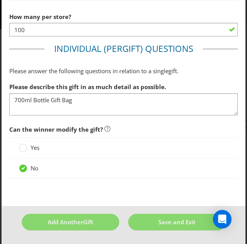
click at [87, 151] on div "Yes" at bounding box center [123, 147] width 228 height 21
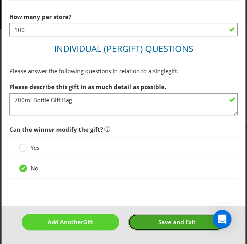
click at [150, 214] on button "Save and Exit" at bounding box center [177, 222] width 98 height 17
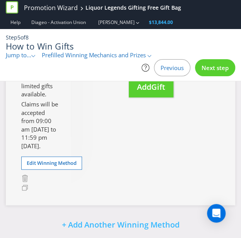
scroll to position [370, 0]
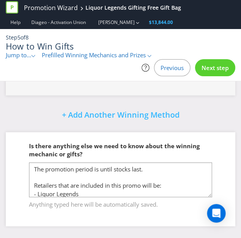
click at [209, 64] on span "Next step" at bounding box center [215, 68] width 27 height 8
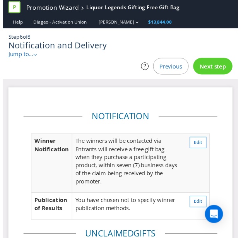
scroll to position [138, 0]
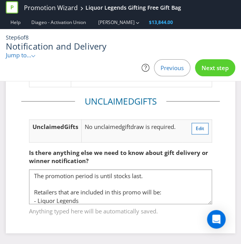
click at [216, 65] on span "Next step" at bounding box center [215, 68] width 27 height 8
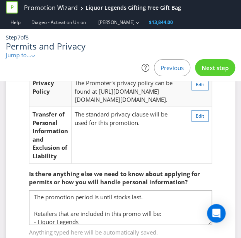
scroll to position [311, 0]
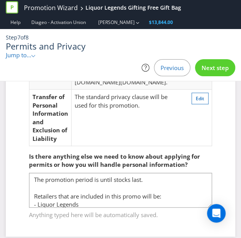
click at [224, 68] on span "Next step" at bounding box center [215, 68] width 27 height 8
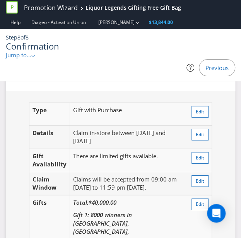
scroll to position [1238, 0]
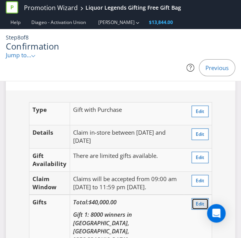
click at [196, 200] on span "Edit" at bounding box center [200, 203] width 9 height 7
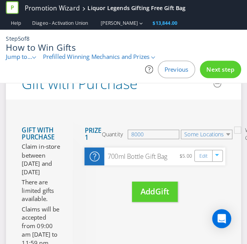
scroll to position [188, 0]
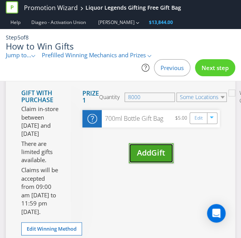
click at [135, 150] on button "Add Gift" at bounding box center [151, 153] width 45 height 20
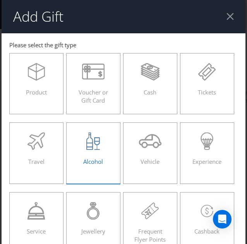
scroll to position [120, 0]
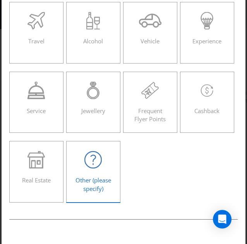
click at [92, 176] on span "Other (please specify)" at bounding box center [93, 184] width 36 height 16
click at [0, 0] on input "Other (please specify)" at bounding box center [0, 0] width 0 height 0
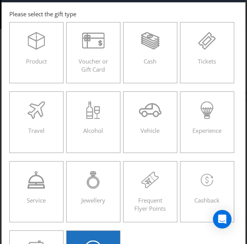
scroll to position [0, 0]
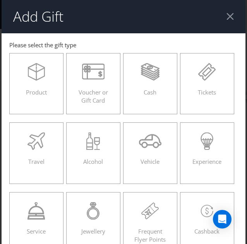
click at [231, 17] on div at bounding box center [229, 16] width 7 height 7
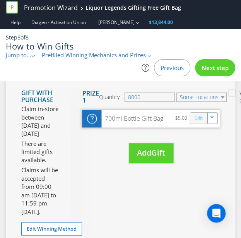
click at [199, 116] on link "Edit" at bounding box center [199, 118] width 8 height 9
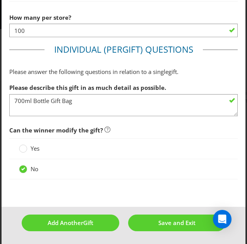
scroll to position [664, 0]
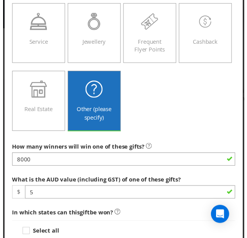
scroll to position [0, 0]
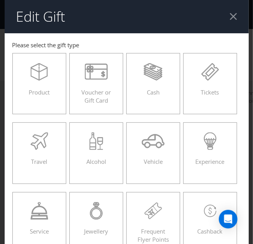
click at [231, 14] on div at bounding box center [233, 16] width 7 height 7
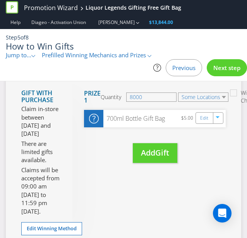
click at [26, 55] on span "Jump to..." at bounding box center [19, 55] width 26 height 8
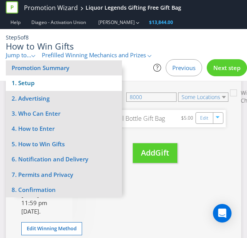
click at [56, 83] on li "1. Setup" at bounding box center [64, 82] width 116 height 15
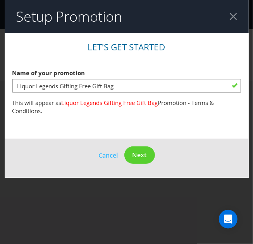
click at [231, 16] on div at bounding box center [233, 16] width 7 height 7
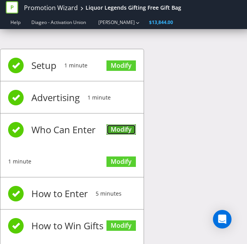
click at [129, 127] on link "Modify" at bounding box center [120, 129] width 29 height 10
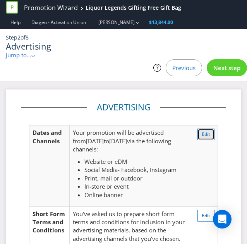
click at [204, 132] on span "Edit" at bounding box center [206, 134] width 9 height 7
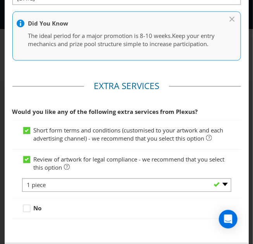
scroll to position [440, 0]
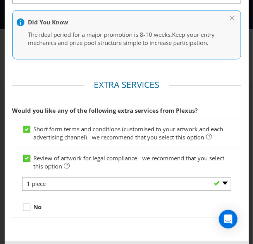
click at [28, 164] on icon at bounding box center [28, 160] width 12 height 12
click at [0, 0] on input "Review of artwork for legal compliance - we recommend that you select this opti…" at bounding box center [0, 0] width 0 height 0
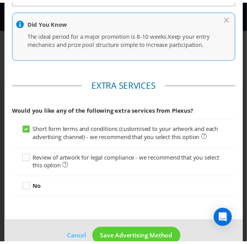
scroll to position [463, 0]
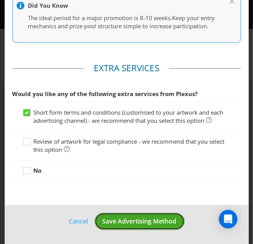
click at [138, 221] on span "Save Advertising Method" at bounding box center [140, 221] width 74 height 9
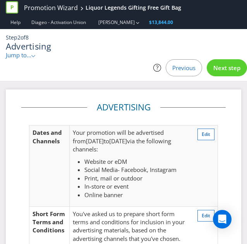
click at [232, 69] on span "Next step" at bounding box center [226, 68] width 27 height 8
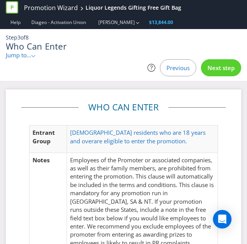
click at [221, 58] on div "Who Can Enter Jump to... .st0{fill-rule:evenodd;clip-rule:evenodd;} Promotion S…" at bounding box center [123, 50] width 235 height 18
click at [218, 73] on div "Next step" at bounding box center [221, 67] width 40 height 17
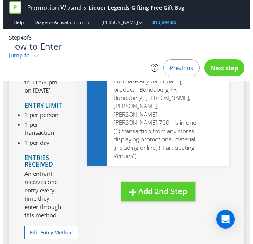
scroll to position [141, 0]
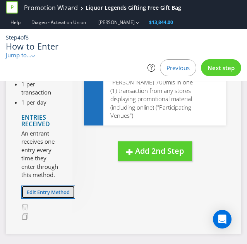
click at [60, 195] on span "Edit Entry Method" at bounding box center [48, 191] width 43 height 7
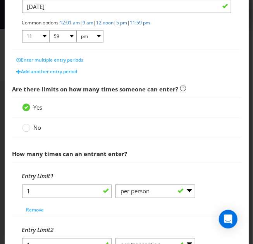
scroll to position [255, 0]
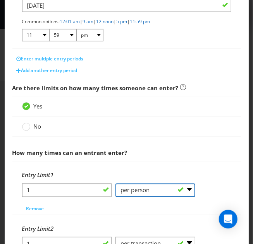
click at [128, 187] on select "-- Please Select -- per person per day per purchase per transaction Other (plea…" at bounding box center [155, 190] width 80 height 14
select select "OTHER"
click at [115, 183] on select "-- Please Select -- per person per day per purchase per transaction Other (plea…" at bounding box center [155, 190] width 80 height 14
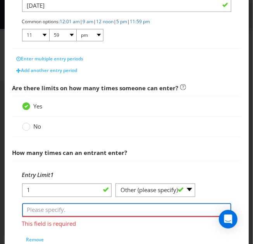
click at [110, 204] on input "text" at bounding box center [126, 210] width 209 height 14
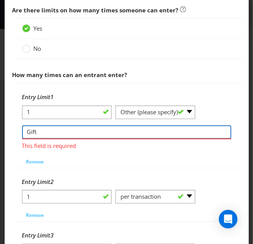
scroll to position [333, 0]
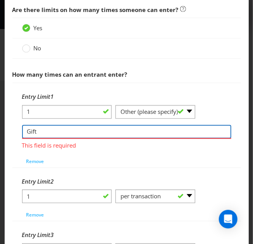
type input "Gift"
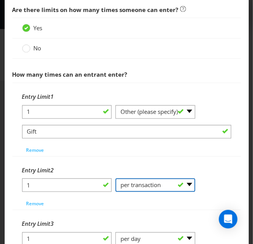
click at [131, 197] on div "Entry Limit 2 1 -- Please Select -- per person per day per purchase per transac…" at bounding box center [126, 186] width 209 height 47
select select "PER_PERSON"
click at [115, 178] on select "-- Please Select -- per person per day per purchase per transaction Other (plea…" at bounding box center [155, 185] width 80 height 14
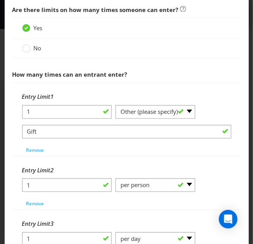
click at [110, 200] on div "Entry Limit 2 1 -- Please Select -- per person per day per purchase per transac…" at bounding box center [126, 186] width 209 height 47
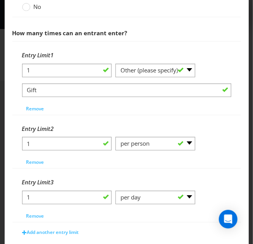
scroll to position [375, 0]
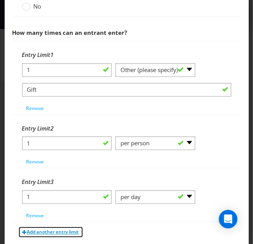
click at [61, 230] on span "Add another entry limit" at bounding box center [53, 232] width 52 height 7
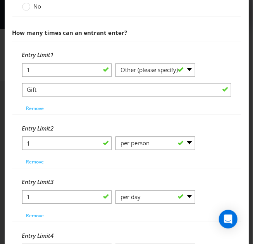
scroll to position [424, 0]
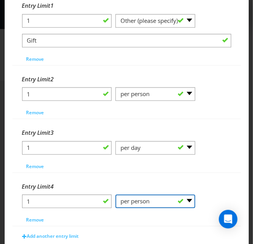
click at [153, 199] on select "-- Please Select -- per person per day per purchase per transaction Other (plea…" at bounding box center [155, 201] width 80 height 14
select select "PER_TRANSACTION"
click at [115, 194] on select "-- Please Select -- per person per day per purchase per transaction Other (plea…" at bounding box center [155, 201] width 80 height 14
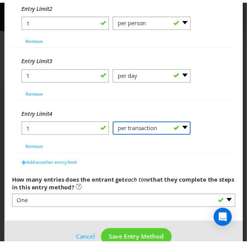
scroll to position [512, 0]
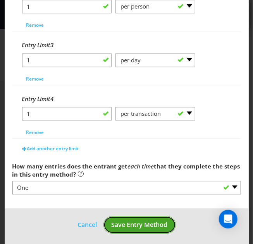
click at [139, 220] on span "Save Entry Method" at bounding box center [139, 224] width 56 height 9
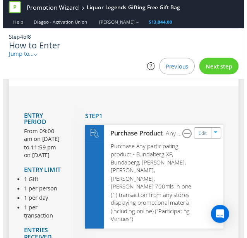
scroll to position [29, 0]
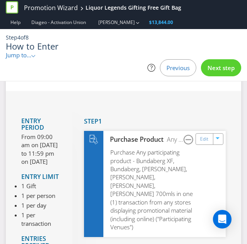
click at [218, 69] on span "Next step" at bounding box center [220, 68] width 27 height 8
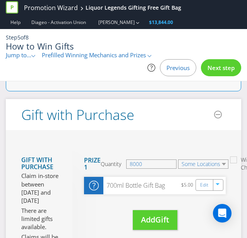
scroll to position [122, 0]
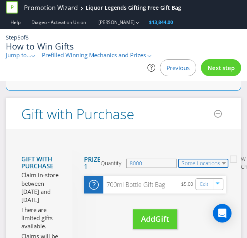
click at [200, 161] on select "Some Locations" at bounding box center [203, 163] width 50 height 9
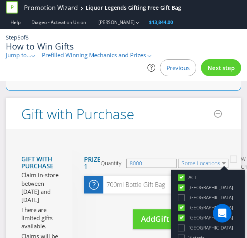
click at [197, 141] on div "Move Here Drag here to move prize Prize 1 Quantity 8000 Some Locations ACT NSW …" at bounding box center [148, 192] width 153 height 103
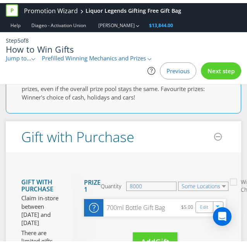
scroll to position [98, 0]
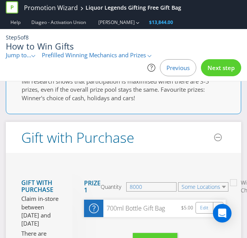
click at [212, 64] on span "Next step" at bounding box center [220, 68] width 27 height 8
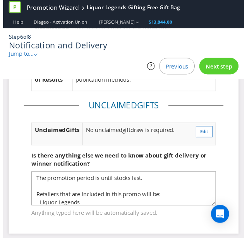
scroll to position [125, 0]
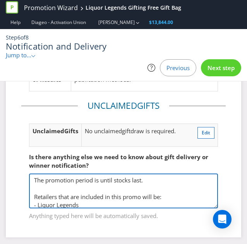
click at [162, 180] on textarea "The promotion period is until stocks last. Retailers that are included in this …" at bounding box center [123, 190] width 189 height 35
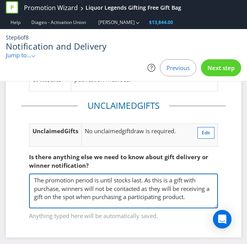
type textarea "The promotion period is until stocks last. As this is a gift with purchase, win…"
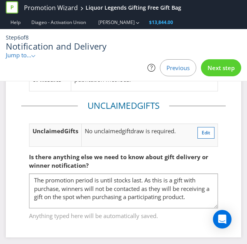
click at [225, 67] on span "Next step" at bounding box center [220, 68] width 27 height 8
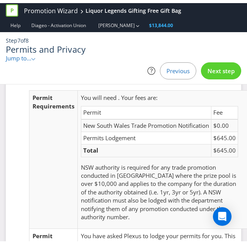
scroll to position [38, 0]
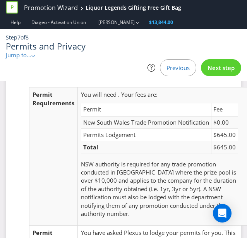
click at [188, 74] on div "Previous" at bounding box center [178, 67] width 36 height 17
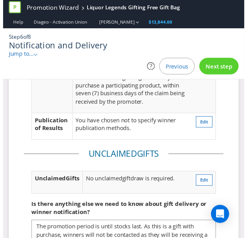
scroll to position [74, 0]
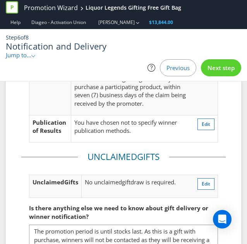
click at [170, 68] on span "Previous" at bounding box center [177, 68] width 23 height 8
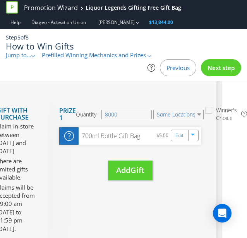
scroll to position [170, 25]
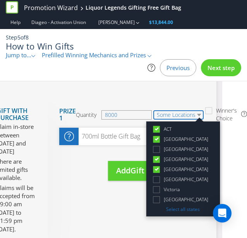
click at [200, 112] on select "Some Locations" at bounding box center [178, 114] width 50 height 9
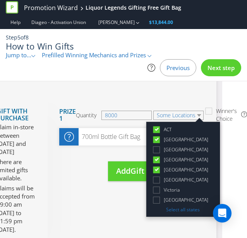
click at [106, 195] on div "Gift with Purchase Claim in-store between 10/11/25 and 11/11/25 There are limit…" at bounding box center [98, 184] width 235 height 207
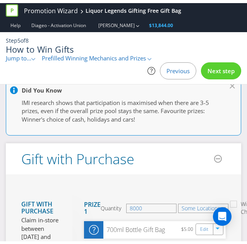
scroll to position [78, 0]
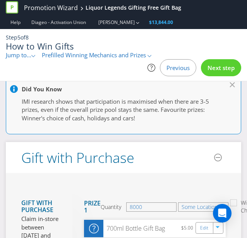
click at [218, 65] on span "Next step" at bounding box center [220, 68] width 27 height 8
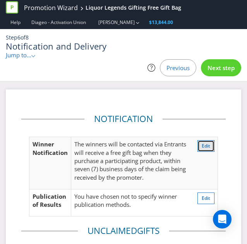
click at [201, 144] on button "Edit" at bounding box center [205, 146] width 17 height 12
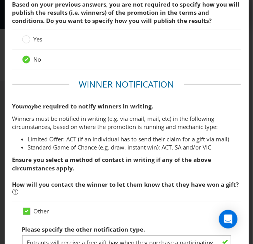
scroll to position [45, 0]
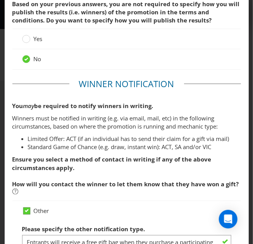
click at [25, 209] on icon at bounding box center [27, 210] width 4 height 3
click at [0, 0] on input "Other" at bounding box center [0, 0] width 0 height 0
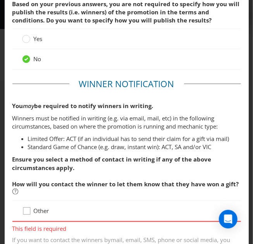
click at [25, 209] on div at bounding box center [27, 208] width 4 height 4
click at [0, 0] on input "Other" at bounding box center [0, 0] width 0 height 0
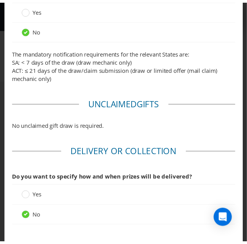
scroll to position [396, 0]
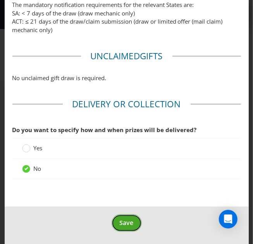
click at [116, 228] on button "Save" at bounding box center [126, 222] width 30 height 17
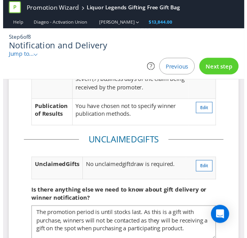
scroll to position [129, 0]
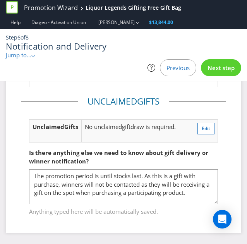
click at [231, 67] on span "Next step" at bounding box center [220, 68] width 27 height 8
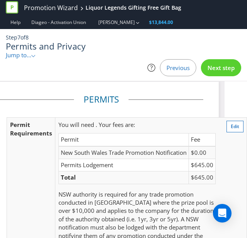
scroll to position [8, 109]
click at [226, 127] on button "Edit" at bounding box center [234, 127] width 17 height 12
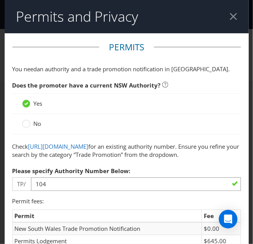
click at [233, 15] on div at bounding box center [233, 16] width 7 height 7
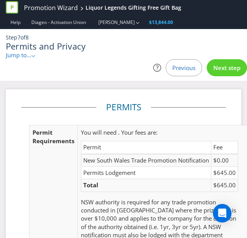
click at [225, 69] on span "Next step" at bounding box center [226, 68] width 27 height 8
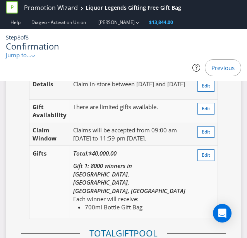
scroll to position [1263, 0]
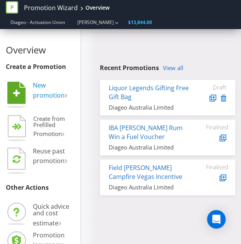
click at [42, 87] on span "New promotion" at bounding box center [49, 90] width 32 height 19
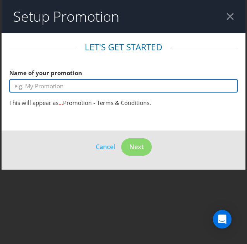
click at [66, 82] on input "text" at bounding box center [123, 86] width 228 height 14
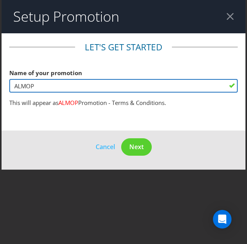
click at [49, 89] on input "ALMOP" at bounding box center [123, 86] width 228 height 14
drag, startPoint x: 49, startPoint y: 89, endPoint x: 28, endPoint y: 86, distance: 21.1
click at [28, 86] on input "ALMOP" at bounding box center [123, 86] width 228 height 14
type input "A"
type input "T"
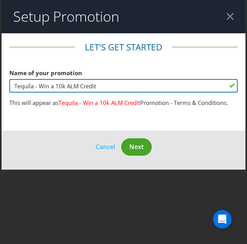
type input "Tequila - Win a 10k ALM Credit"
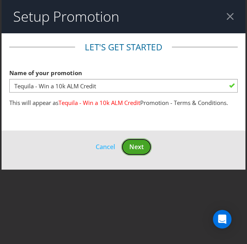
click at [144, 146] on button "Next" at bounding box center [136, 146] width 31 height 17
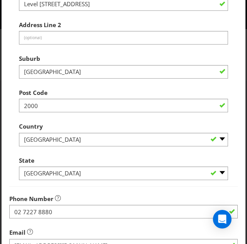
scroll to position [267, 0]
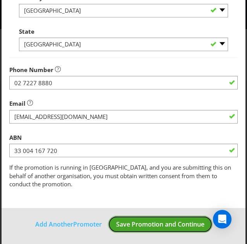
click at [140, 220] on span "Save Promotion and Continue" at bounding box center [160, 224] width 88 height 9
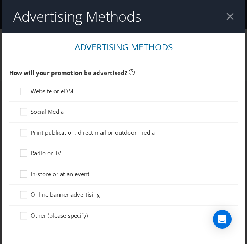
click at [37, 94] on span "Website or eDM" at bounding box center [52, 91] width 43 height 8
click at [0, 0] on input "Website or eDM" at bounding box center [0, 0] width 0 height 0
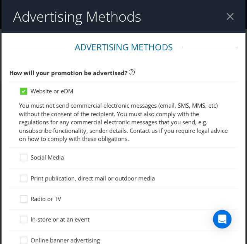
scroll to position [41, 0]
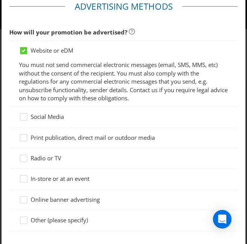
click at [46, 127] on div at bounding box center [123, 127] width 228 height 1
click at [57, 114] on span "Social Media" at bounding box center [47, 117] width 33 height 8
click at [0, 0] on input "Social Media" at bounding box center [0, 0] width 0 height 0
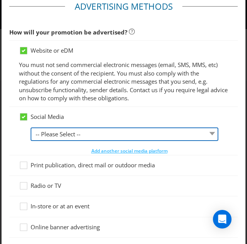
click at [77, 130] on select "-- Please Select -- Facebook X Instagram Snapchat LinkedIn Pinterest Tumblr You…" at bounding box center [125, 134] width 188 height 14
select select "INSTAGRAM"
click at [31, 127] on select "-- Please Select -- Facebook X Instagram Snapchat LinkedIn Pinterest Tumblr You…" at bounding box center [125, 134] width 188 height 14
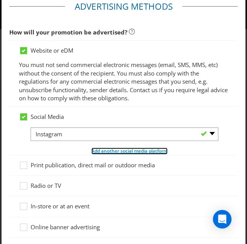
click at [97, 152] on span "Add another social media platform" at bounding box center [129, 150] width 76 height 7
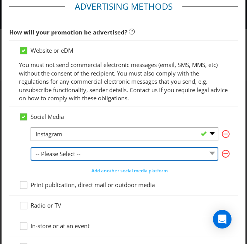
click at [79, 152] on select "-- Please Select -- Facebook X Instagram Snapchat LinkedIn Pinterest Tumblr You…" at bounding box center [125, 154] width 188 height 14
select select "FACEBOOK"
click at [31, 147] on select "-- Please Select -- Facebook X Instagram Snapchat LinkedIn Pinterest Tumblr You…" at bounding box center [125, 154] width 188 height 14
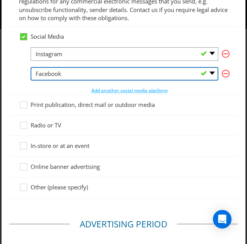
scroll to position [122, 0]
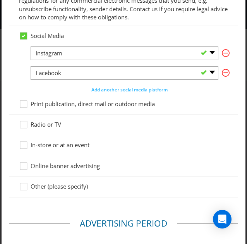
click at [49, 105] on span "Print publication, direct mail or outdoor media" at bounding box center [93, 104] width 124 height 8
click at [0, 0] on input "Print publication, direct mail or outdoor media" at bounding box center [0, 0] width 0 height 0
click at [48, 144] on span "In-store or at an event" at bounding box center [60, 145] width 59 height 8
click at [0, 0] on input "In-store or at an event" at bounding box center [0, 0] width 0 height 0
click at [53, 165] on span "Online banner advertising" at bounding box center [65, 166] width 69 height 8
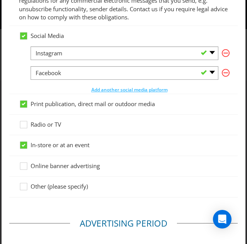
click at [0, 0] on input "Online banner advertising" at bounding box center [0, 0] width 0 height 0
click at [53, 165] on span "Online banner advertising" at bounding box center [65, 166] width 69 height 8
click at [0, 0] on input "Online banner advertising" at bounding box center [0, 0] width 0 height 0
click at [48, 147] on span "In-store or at an event" at bounding box center [60, 145] width 59 height 8
click at [0, 0] on input "In-store or at an event" at bounding box center [0, 0] width 0 height 0
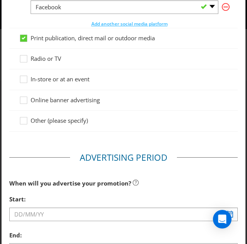
scroll to position [195, 0]
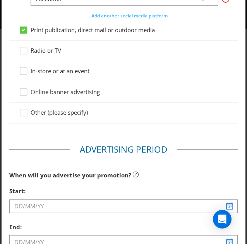
click at [39, 110] on span "Other (please specify)" at bounding box center [59, 112] width 57 height 8
click at [0, 0] on input "Other (please specify)" at bounding box center [0, 0] width 0 height 0
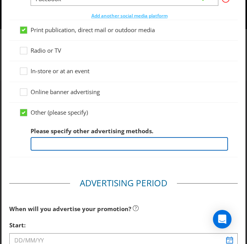
click at [49, 143] on input "text" at bounding box center [129, 144] width 197 height 14
paste input "https://www.askross.com.au/s/promotionsandmarketing?Promotions&Id=0015Y00005rfU…"
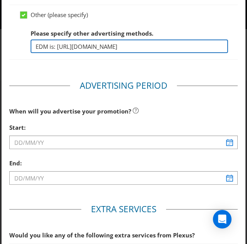
scroll to position [335, 0]
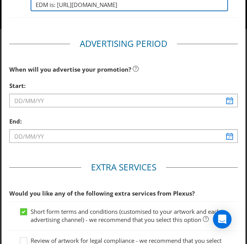
type input "EDM is: https://www.askross.com.au/s/promotionsandmarketing?Promotions&Id=0015Y…"
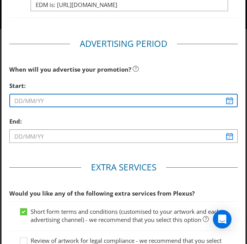
click at [37, 105] on input "text" at bounding box center [123, 101] width 228 height 14
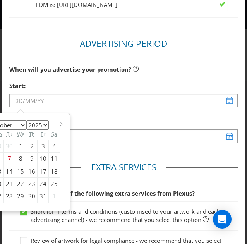
click at [19, 125] on select "January February March April May June July August September October November De…" at bounding box center [8, 124] width 38 height 9
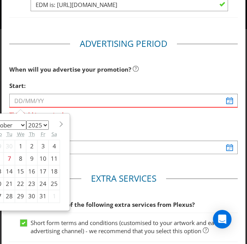
select select "10"
click at [0, 120] on select "January February March April May June July August September October November De…" at bounding box center [8, 124] width 38 height 9
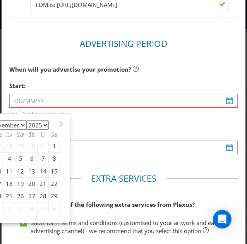
click at [50, 143] on div "1" at bounding box center [54, 146] width 11 height 12
type input "01/11/25"
type input "02/11/25"
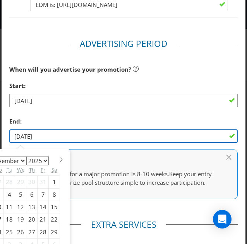
click at [59, 137] on input "02/11/25" at bounding box center [123, 136] width 228 height 14
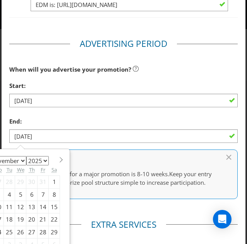
click at [40, 158] on select "2025 2026 2027 2028 2029 2030 2031 2032 2033 2034 2035" at bounding box center [37, 160] width 22 height 9
click at [18, 157] on select "January February March April May June July August September October November De…" at bounding box center [8, 160] width 38 height 9
select select "11"
click at [0, 156] on select "January February March April May June July August September October November De…" at bounding box center [8, 160] width 38 height 9
click at [34, 159] on select "2025 2026 2027 2028 2029 2030 2031 2032 2033 2034 2035" at bounding box center [37, 160] width 22 height 9
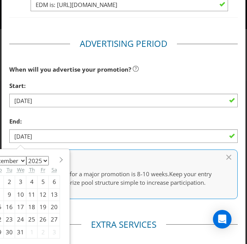
click at [26, 156] on select "2025 2026 2027 2028 2029 2030 2031 2032 2033 2034 2035" at bounding box center [37, 160] width 22 height 9
click at [19, 232] on div "31" at bounding box center [20, 232] width 11 height 12
type input "31/12/25"
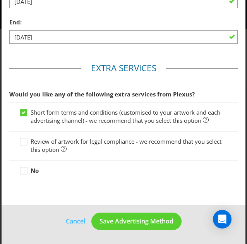
scroll to position [438, 0]
click at [73, 143] on label "Review of artwork for legal compliance - we recommend that you select this opti…" at bounding box center [123, 145] width 209 height 17
click at [0, 0] on input "Review of artwork for legal compliance - we recommend that you select this opti…" at bounding box center [0, 0] width 0 height 0
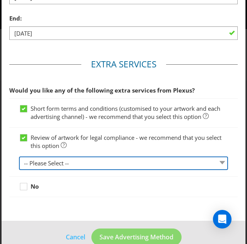
click at [68, 158] on select "-- Please Select -- 1 piece 2-4 pieces (provided at same time) 5-7 pieces (prov…" at bounding box center [123, 163] width 209 height 14
select select "MARKETING_REVIEW_1"
click at [19, 156] on select "-- Please Select -- 1 piece 2-4 pieces (provided at same time) 5-7 pieces (prov…" at bounding box center [123, 163] width 209 height 14
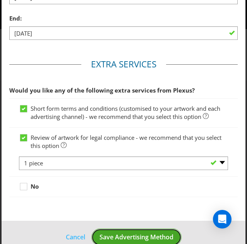
click at [99, 236] on span "Save Advertising Method" at bounding box center [136, 237] width 74 height 9
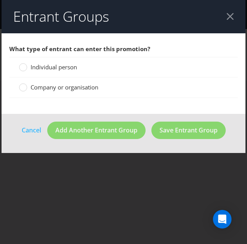
click at [77, 89] on span "Company or organisation" at bounding box center [65, 87] width 68 height 8
click at [0, 0] on input "Company or organisation" at bounding box center [0, 0] width 0 height 0
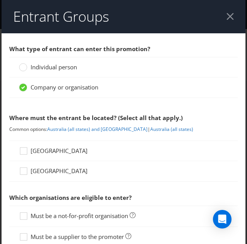
scroll to position [0, 3]
click at [45, 151] on span "[GEOGRAPHIC_DATA]" at bounding box center [59, 151] width 57 height 8
click at [0, 0] on input "[GEOGRAPHIC_DATA]" at bounding box center [0, 0] width 0 height 0
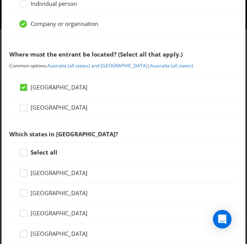
scroll to position [202, 0]
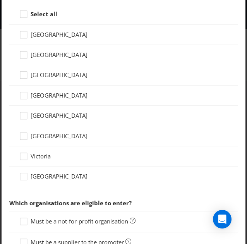
click at [31, 14] on strong "Select all" at bounding box center [44, 14] width 27 height 8
click at [0, 0] on input "Select all" at bounding box center [0, 0] width 0 height 0
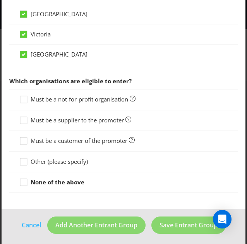
scroll to position [326, 0]
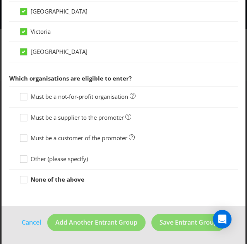
click at [61, 137] on span "Must be a customer of the promoter" at bounding box center [79, 138] width 97 height 8
click at [0, 0] on input "Must be a customer of the promoter" at bounding box center [0, 0] width 0 height 0
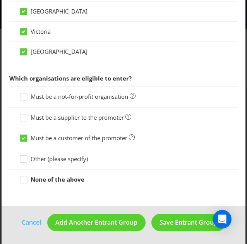
scroll to position [331, 0]
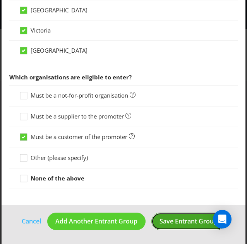
click at [179, 212] on button "Save Entrant Group" at bounding box center [188, 220] width 74 height 17
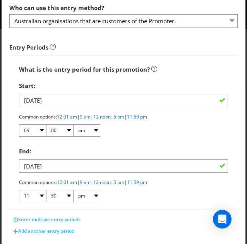
scroll to position [96, 0]
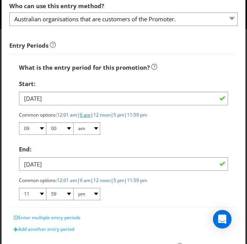
click at [86, 114] on link "9 am" at bounding box center [85, 114] width 11 height 7
click at [87, 113] on link "9 am" at bounding box center [85, 114] width 11 height 7
click at [146, 178] on link "11:59 pm" at bounding box center [137, 180] width 20 height 7
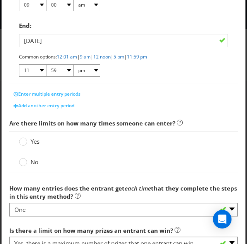
scroll to position [247, 0]
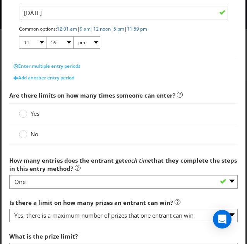
click at [33, 110] on span "Yes" at bounding box center [35, 114] width 9 height 8
click at [0, 0] on input "Yes" at bounding box center [0, 0] width 0 height 0
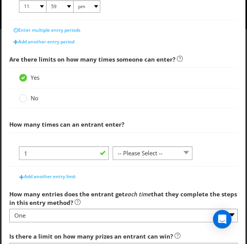
scroll to position [284, 0]
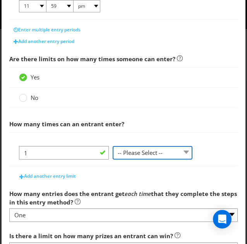
click at [149, 146] on select "-- Please Select -- per person per day per purchase per transaction Other (plea…" at bounding box center [153, 153] width 80 height 14
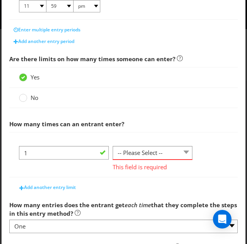
click at [35, 96] on span "No" at bounding box center [35, 98] width 8 height 8
click at [0, 0] on input "No" at bounding box center [0, 0] width 0 height 0
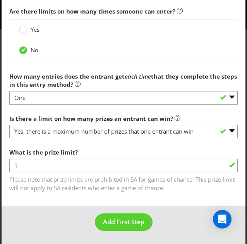
scroll to position [336, 0]
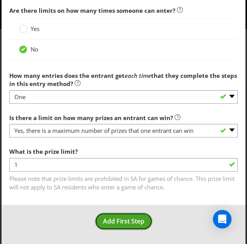
click at [112, 218] on span "Add First Step" at bounding box center [123, 221] width 41 height 9
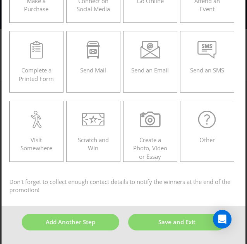
scroll to position [33, 0]
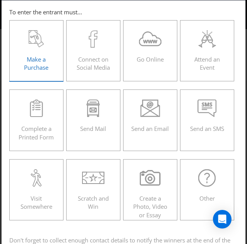
click at [32, 45] on icon at bounding box center [36, 38] width 15 height 17
click at [0, 0] on input "Make a Purchase" at bounding box center [0, 0] width 0 height 0
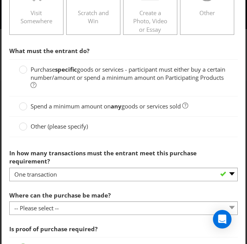
scroll to position [219, 0]
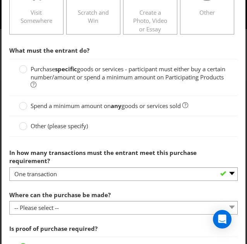
click at [42, 125] on span "Other (please specify)" at bounding box center [59, 126] width 57 height 8
click at [0, 0] on input "Other (please specify)" at bounding box center [0, 0] width 0 height 0
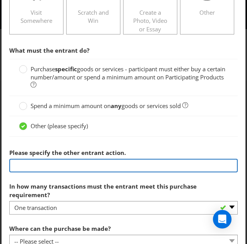
click at [24, 163] on input "text" at bounding box center [123, 166] width 228 height 14
paste input "Customer with highest uplift in Casamigos TM or Don Julio TM orders vs LY + ran…"
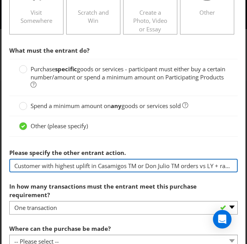
scroll to position [0, 202]
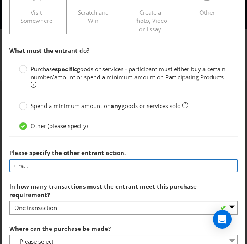
click at [46, 164] on input "Customer with highest uplift in Casamigos TM or Don Julio TM orders vs LY + ran…" at bounding box center [123, 166] width 228 height 14
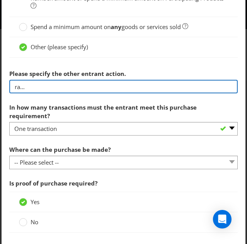
scroll to position [298, 0]
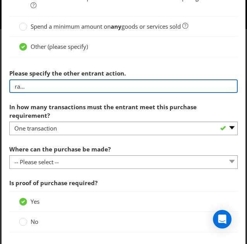
type input "Customer with highest uplift in Casamigos TM or Don Julio TM orders vs LY + ran…"
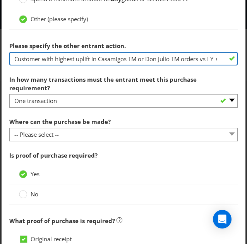
scroll to position [326, 0]
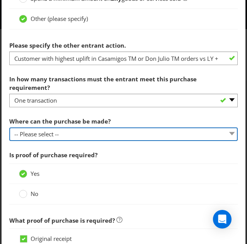
click at [85, 127] on select "-- Please select -- Any stores displaying promotional material (including onlin…" at bounding box center [123, 134] width 228 height 14
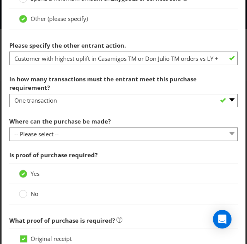
click at [81, 191] on div "No" at bounding box center [123, 194] width 228 height 20
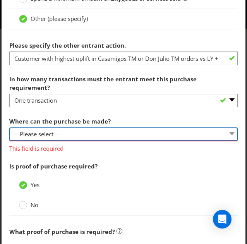
click at [70, 129] on select "-- Please select -- Any stores displaying promotional material (including onlin…" at bounding box center [123, 134] width 228 height 14
select select "OTHER"
click at [9, 127] on select "-- Please select -- Any stores displaying promotional material (including onlin…" at bounding box center [123, 134] width 228 height 14
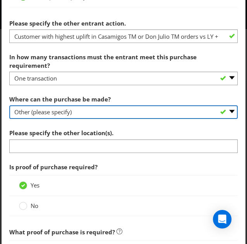
scroll to position [349, 0]
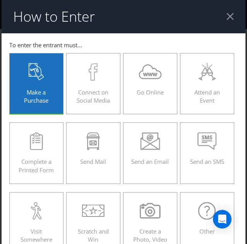
scroll to position [349, 0]
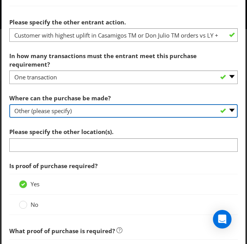
click at [78, 104] on select "-- Please select -- Any stores displaying promotional material (including onlin…" at bounding box center [123, 111] width 228 height 14
click at [9, 104] on select "-- Please select -- Any stores displaying promotional material (including onlin…" at bounding box center [123, 111] width 228 height 14
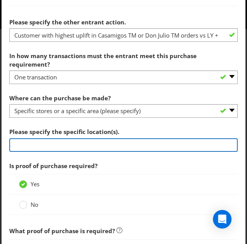
click at [86, 138] on input "text" at bounding box center [123, 145] width 228 height 14
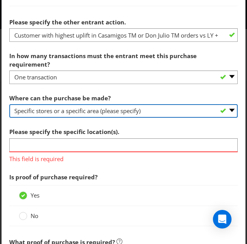
drag, startPoint x: 75, startPoint y: 100, endPoint x: 51, endPoint y: 106, distance: 25.0
click at [51, 106] on select "-- Please select -- Any stores displaying promotional material (including onlin…" at bounding box center [123, 111] width 228 height 14
select select "OTHER"
click at [9, 104] on select "-- Please select -- Any stores displaying promotional material (including onlin…" at bounding box center [123, 111] width 228 height 14
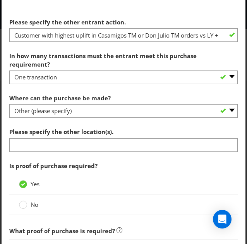
click at [42, 127] on div "Please specify the other location(s)." at bounding box center [123, 138] width 228 height 28
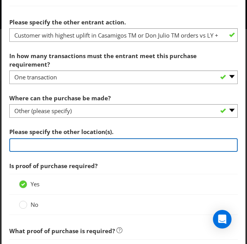
click at [42, 138] on input "text" at bounding box center [123, 145] width 228 height 14
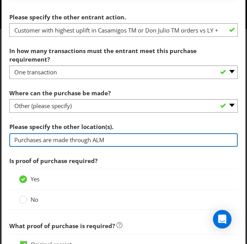
scroll to position [355, 0]
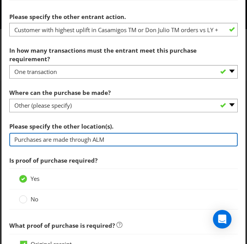
type input "Purchases are made through ALM"
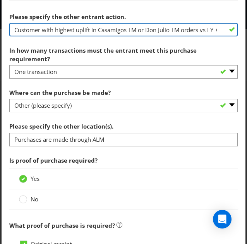
click at [69, 33] on input "Customer with highest uplift in Casamigos TM or Don Julio TM orders vs LY + ran…" at bounding box center [123, 30] width 228 height 14
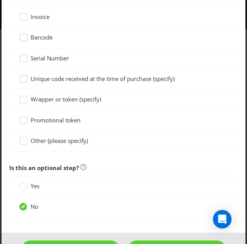
scroll to position [664, 0]
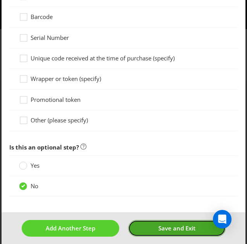
click at [140, 220] on button "Save and Exit" at bounding box center [177, 228] width 98 height 17
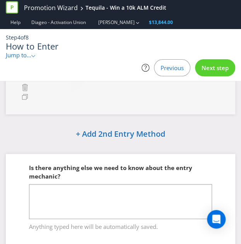
scroll to position [268, 0]
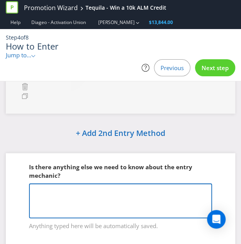
click at [96, 190] on textarea at bounding box center [120, 200] width 183 height 35
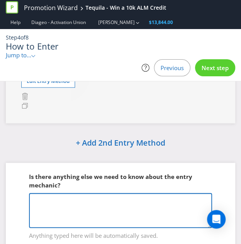
scroll to position [300, 0]
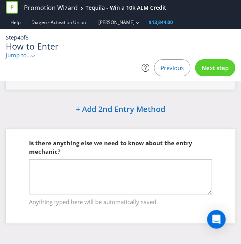
click at [210, 71] on span "Next step" at bounding box center [215, 68] width 27 height 8
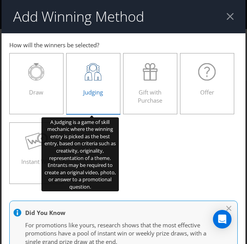
click at [105, 69] on div at bounding box center [93, 71] width 38 height 17
click at [0, 0] on input "Judging" at bounding box center [0, 0] width 0 height 0
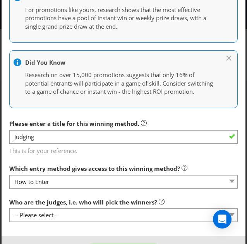
scroll to position [251, 0]
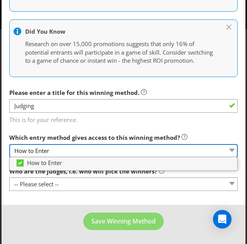
click at [110, 146] on select "How to Enter" at bounding box center [123, 151] width 228 height 14
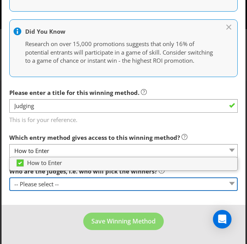
click at [87, 179] on select "-- Please select -- Representatives of the Promoter A specific person (please s…" at bounding box center [123, 184] width 228 height 14
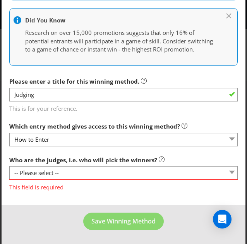
click at [60, 185] on div "This field is required" at bounding box center [123, 185] width 228 height 12
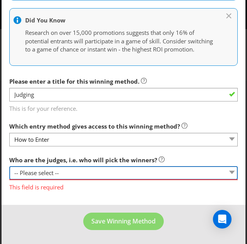
click at [55, 179] on select "-- Please select -- Representatives of the Promoter A specific person (please s…" at bounding box center [123, 173] width 228 height 14
select select "OTHER"
click at [9, 171] on select "-- Please select -- Representatives of the Promoter A specific person (please s…" at bounding box center [123, 173] width 228 height 14
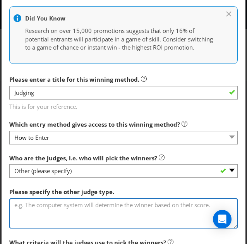
click at [37, 221] on textarea at bounding box center [123, 213] width 228 height 30
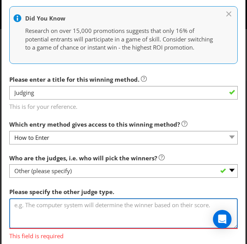
click at [65, 220] on textarea at bounding box center [123, 213] width 228 height 30
paste textarea "Customer simply purchase participating products and range on their menu. Highes…"
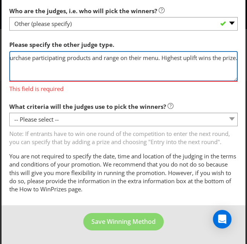
scroll to position [411, 0]
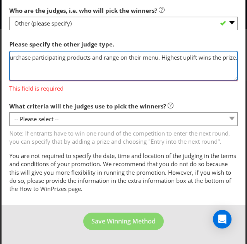
type textarea "Customer simply purchase participating products and range on their menu. Highes…"
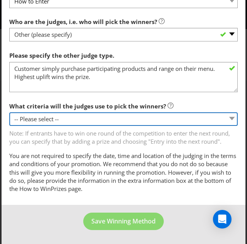
click at [51, 114] on select "-- Please select -- Creative Merit Originality Literary Merit Originality, crea…" at bounding box center [123, 119] width 228 height 14
select select "OTHER"
click at [9, 112] on select "-- Please select -- Creative Merit Originality Literary Merit Originality, crea…" at bounding box center [123, 119] width 228 height 14
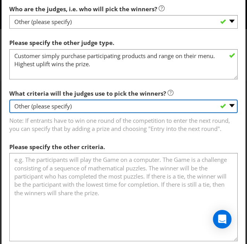
scroll to position [431, 0]
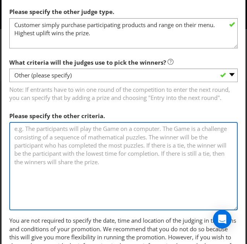
click at [69, 141] on textarea at bounding box center [123, 166] width 228 height 88
paste textarea "Customer simply purchase participating products and range on their menu. Highes…"
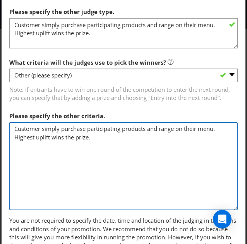
type textarea "Customer simply purchase participating products and range on their menu. Highes…"
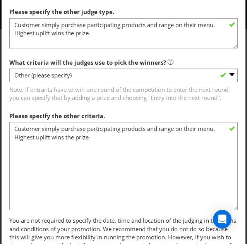
click at [70, 120] on span "Please specify the other criteria." at bounding box center [57, 116] width 96 height 8
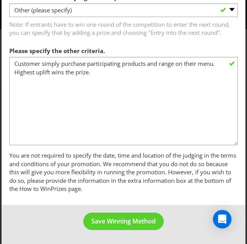
scroll to position [508, 0]
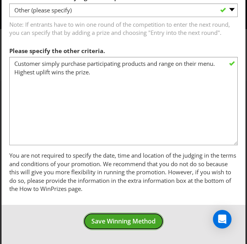
click at [105, 217] on span "Save Winning Method" at bounding box center [123, 221] width 64 height 9
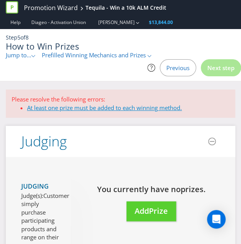
click at [102, 107] on link "At least one prize must be added to each winning method." at bounding box center [104, 108] width 155 height 8
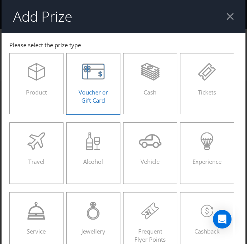
click at [68, 94] on label "Voucher or Gift Card" at bounding box center [93, 83] width 54 height 61
click at [0, 0] on input "Voucher or Gift Card" at bounding box center [0, 0] width 0 height 0
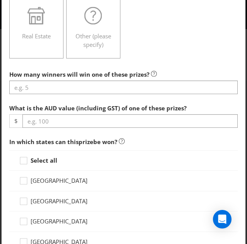
scroll to position [262, 0]
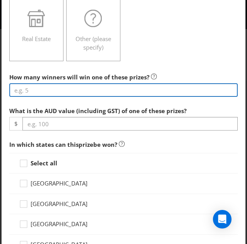
click at [55, 85] on input "number" at bounding box center [123, 90] width 228 height 14
type input "1"
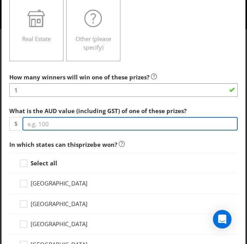
click at [49, 126] on input "number" at bounding box center [129, 124] width 215 height 14
type input "10000"
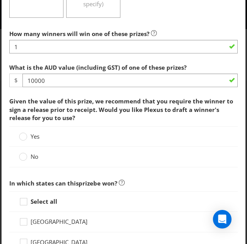
scroll to position [306, 0]
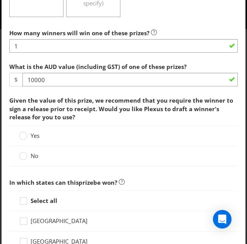
click at [33, 156] on span "No" at bounding box center [35, 156] width 8 height 8
click at [0, 0] on input "No" at bounding box center [0, 0] width 0 height 0
click at [35, 199] on strong "Select all" at bounding box center [44, 201] width 27 height 8
click at [0, 0] on input "Select all" at bounding box center [0, 0] width 0 height 0
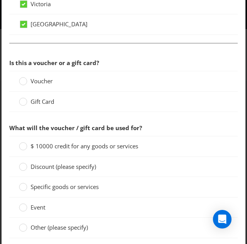
scroll to position [645, 0]
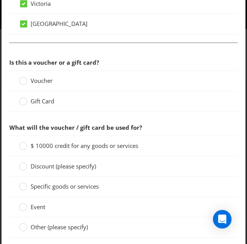
click at [31, 77] on span "Voucher" at bounding box center [42, 81] width 22 height 8
click at [0, 0] on input "Voucher" at bounding box center [0, 0] width 0 height 0
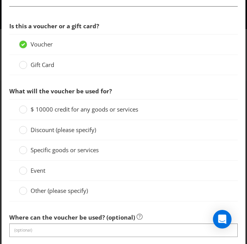
scroll to position [682, 0]
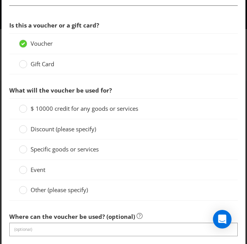
click at [59, 189] on span "Other (please specify)" at bounding box center [59, 190] width 57 height 8
click at [0, 0] on input "Other (please specify)" at bounding box center [0, 0] width 0 height 0
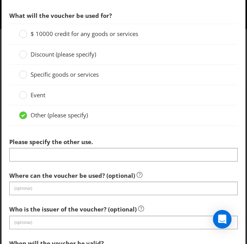
click at [46, 142] on div "Please specify the other use." at bounding box center [123, 148] width 228 height 28
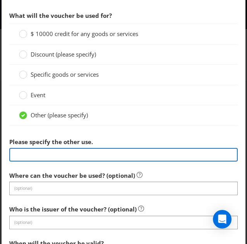
click at [46, 148] on input "text" at bounding box center [123, 155] width 228 height 14
type input "1"
type input "$10k ALM Credit"
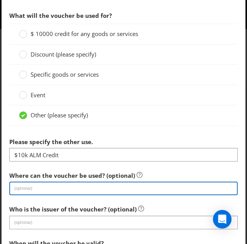
click at [50, 184] on input "text" at bounding box center [123, 189] width 228 height 14
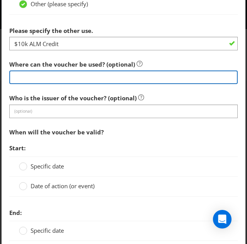
scroll to position [869, 0]
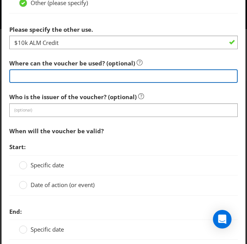
click at [49, 74] on input "text" at bounding box center [123, 76] width 228 height 14
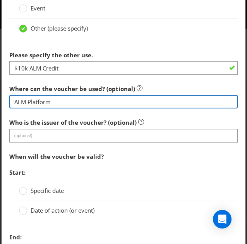
type input "ALM Platform"
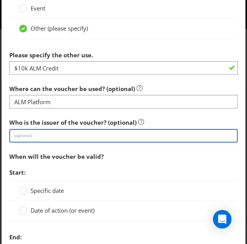
click at [28, 131] on input "text" at bounding box center [123, 136] width 228 height 14
type input "Diageo"
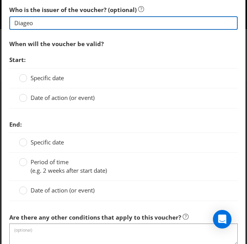
scroll to position [955, 0]
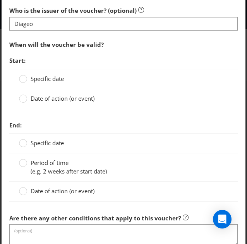
click at [32, 75] on span "Specific date" at bounding box center [47, 79] width 33 height 8
click at [0, 0] on input "Specific date" at bounding box center [0, 0] width 0 height 0
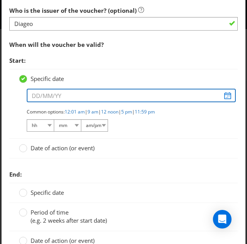
click at [228, 92] on input "text" at bounding box center [131, 96] width 209 height 14
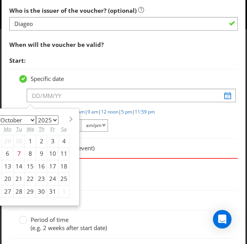
click at [32, 115] on select "January February March April May June July August September October November De…" at bounding box center [17, 119] width 38 height 9
select select "0"
click at [0, 115] on select "January February March April May June July August September October November De…" at bounding box center [17, 119] width 38 height 9
click at [52, 115] on select "2025 2026 2027 2028 2029 2030 2031 2032 2033 2034 2035" at bounding box center [47, 119] width 22 height 9
select select "2026"
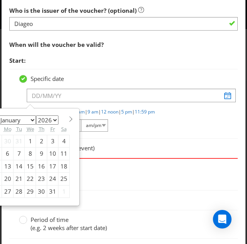
click at [36, 115] on select "2025 2026 2027 2028 2029 2030 2031 2032 2033 2034 2035" at bounding box center [47, 119] width 22 height 9
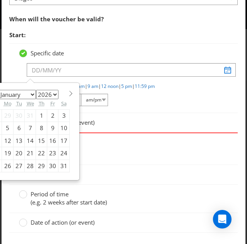
scroll to position [982, 0]
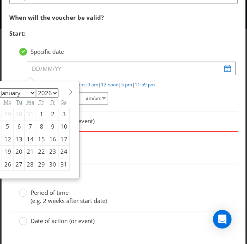
click at [51, 135] on div "16" at bounding box center [52, 139] width 11 height 12
type input "16/01/26"
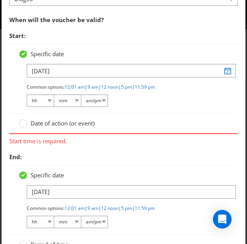
scroll to position [963, 0]
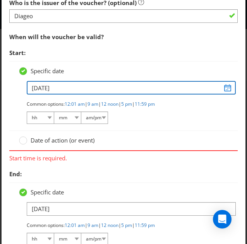
click at [225, 85] on input "16/01/26" at bounding box center [131, 88] width 209 height 14
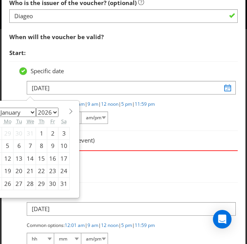
click at [124, 155] on span "Start time is required." at bounding box center [123, 156] width 228 height 11
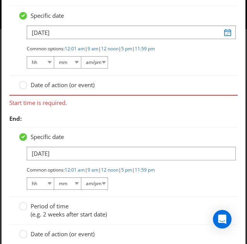
scroll to position [1032, 0]
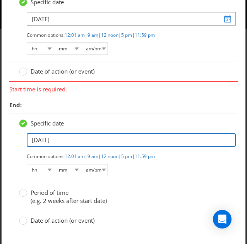
click at [82, 140] on input "17/01/26" at bounding box center [131, 140] width 209 height 14
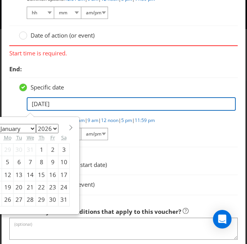
scroll to position [1068, 0]
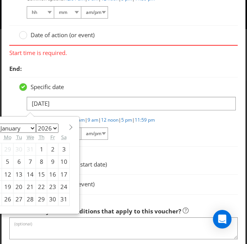
click at [50, 124] on select "2025 2026 2027 2028 2029 2030 2031 2032 2033 2034 2035" at bounding box center [47, 127] width 22 height 9
select select "2027"
click at [36, 123] on select "2025 2026 2027 2028 2029 2030 2031 2032 2033 2034 2035" at bounding box center [47, 127] width 22 height 9
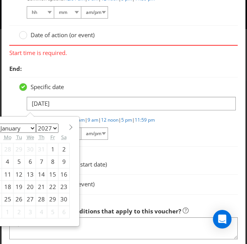
click at [50, 170] on div "15" at bounding box center [52, 174] width 11 height 12
type input "15/01/27"
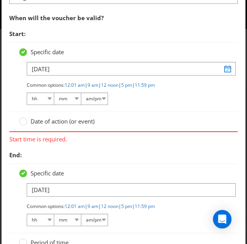
scroll to position [978, 3]
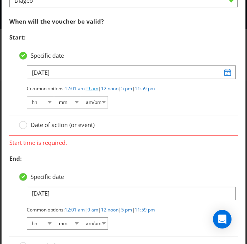
click at [95, 85] on link "9 am" at bounding box center [92, 88] width 11 height 7
select select "09"
select select "00"
select select "am"
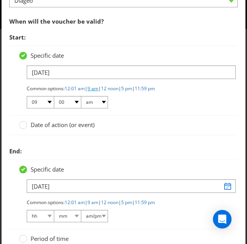
scroll to position [1062, 3]
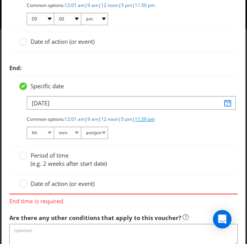
click at [146, 117] on link "11:59 pm" at bounding box center [145, 119] width 20 height 7
select select "11"
select select "59"
select select "pm"
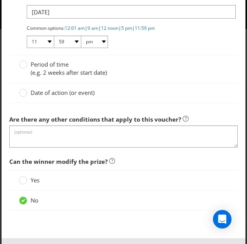
scroll to position [1153, 3]
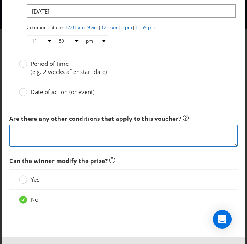
click at [105, 129] on textarea at bounding box center [123, 136] width 228 height 22
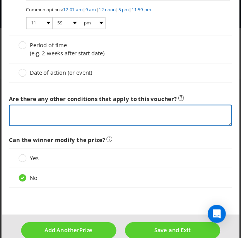
scroll to position [1185, 3]
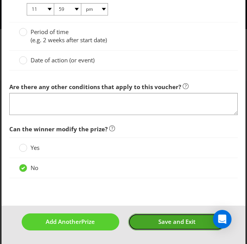
click at [166, 218] on span "Save and Exit" at bounding box center [176, 222] width 37 height 8
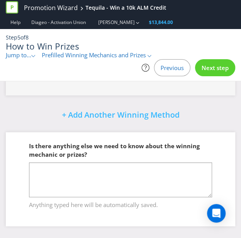
scroll to position [422, 0]
click at [215, 72] on div "Next step" at bounding box center [215, 67] width 40 height 17
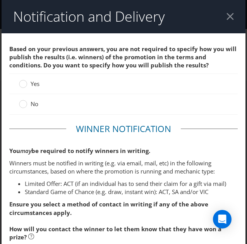
click at [31, 102] on span "No" at bounding box center [35, 104] width 8 height 8
click at [0, 0] on input "No" at bounding box center [0, 0] width 0 height 0
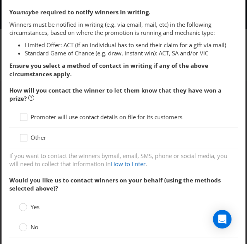
scroll to position [139, 0]
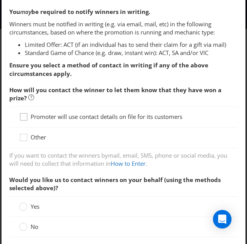
click at [23, 117] on icon at bounding box center [25, 119] width 12 height 12
click at [0, 0] on input "Promoter will use contact details on file for its customers" at bounding box center [0, 0] width 0 height 0
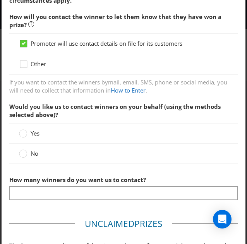
scroll to position [220, 0]
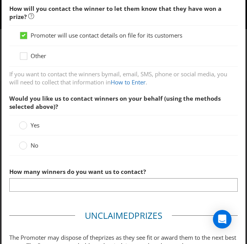
click at [32, 144] on span "No" at bounding box center [35, 145] width 8 height 8
click at [0, 0] on input "No" at bounding box center [0, 0] width 0 height 0
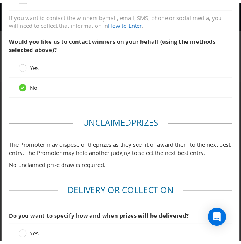
scroll to position [372, 0]
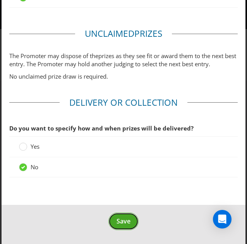
click at [123, 217] on span "Save" at bounding box center [124, 221] width 14 height 9
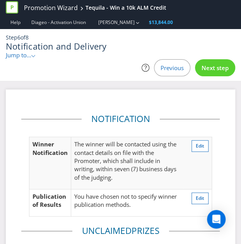
scroll to position [13, 0]
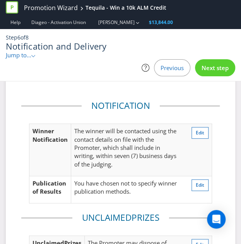
drag, startPoint x: 205, startPoint y: 68, endPoint x: 214, endPoint y: 70, distance: 8.8
click at [214, 70] on span "Next step" at bounding box center [215, 68] width 27 height 8
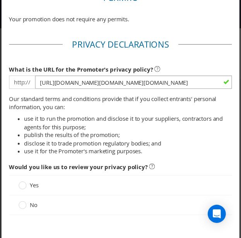
scroll to position [98, 0]
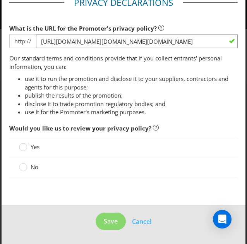
click at [34, 163] on span "No" at bounding box center [35, 167] width 8 height 8
click at [0, 0] on input "No" at bounding box center [0, 0] width 0 height 0
click at [111, 223] on button "Save" at bounding box center [111, 220] width 30 height 17
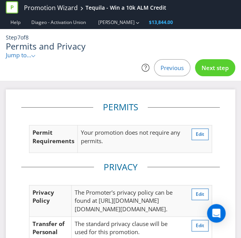
click at [225, 60] on div "Next step" at bounding box center [215, 67] width 40 height 17
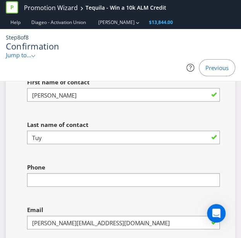
scroll to position [2421, 0]
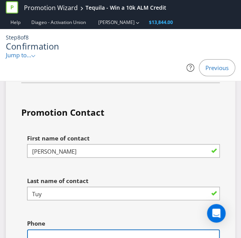
click at [63, 229] on input "text" at bounding box center [123, 236] width 193 height 14
type input "0422389663"
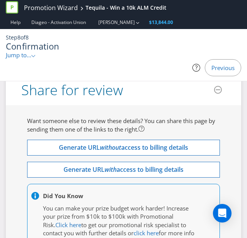
scroll to position [2837, 0]
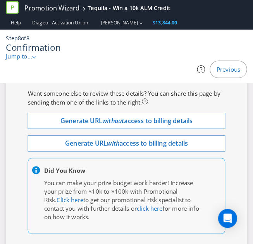
scroll to position [2798, 0]
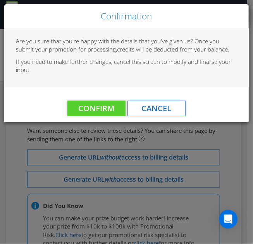
click at [95, 97] on div "Confirm Cancel" at bounding box center [126, 104] width 244 height 35
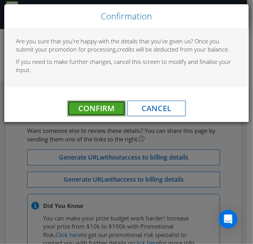
click at [94, 106] on span "Confirm" at bounding box center [96, 108] width 36 height 10
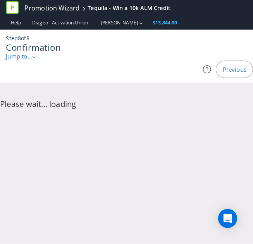
scroll to position [0, 0]
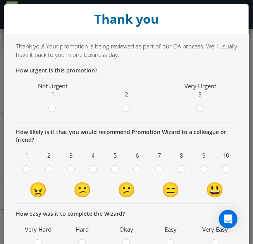
click at [199, 107] on icon at bounding box center [200, 109] width 8 height 8
click at [0, 0] on input "radio" at bounding box center [0, 0] width 0 height 0
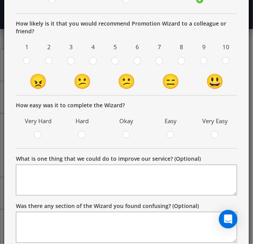
scroll to position [126, 0]
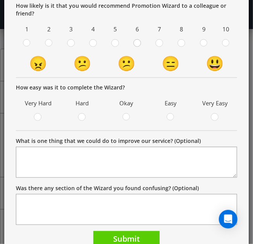
click at [134, 44] on circle at bounding box center [137, 42] width 7 height 7
click at [0, 0] on input "radio" at bounding box center [0, 0] width 0 height 0
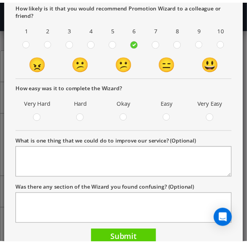
scroll to position [154, 0]
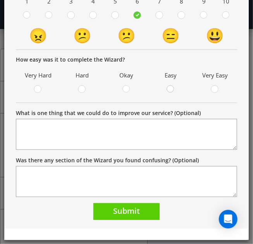
click at [169, 88] on div at bounding box center [171, 87] width 4 height 4
click at [0, 0] on input "radio" at bounding box center [0, 0] width 0 height 0
click at [115, 223] on div "Thank you! Your promotion is being reviewed as part of our QA process. We'll us…" at bounding box center [126, 54] width 244 height 349
click at [115, 214] on span "Submit" at bounding box center [126, 211] width 27 height 10
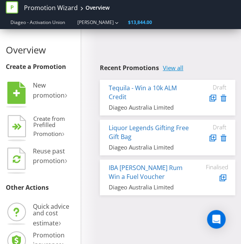
click at [169, 65] on link "View all" at bounding box center [173, 68] width 21 height 7
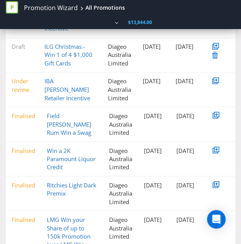
scroll to position [300, 0]
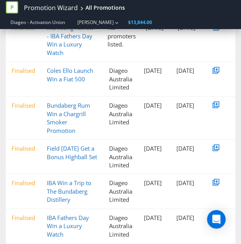
scroll to position [256, 0]
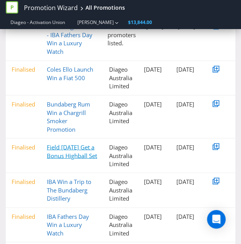
click at [74, 145] on link "Field [DATE] Get a Bonus Highball Set" at bounding box center [72, 151] width 50 height 16
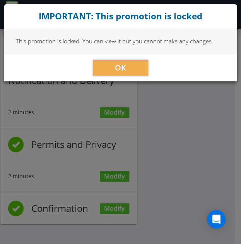
scroll to position [204, 0]
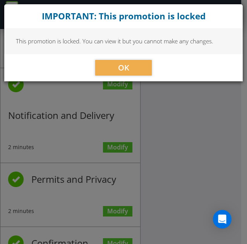
click at [114, 83] on div "IMPORTANT: This promotion is locked This promotion is locked. You can view it b…" at bounding box center [123, 122] width 247 height 244
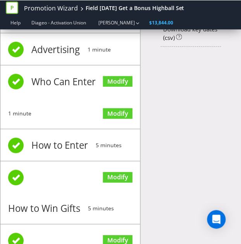
scroll to position [0, 0]
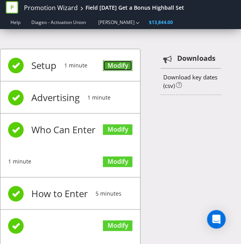
click at [124, 69] on link "Modify" at bounding box center [117, 65] width 29 height 10
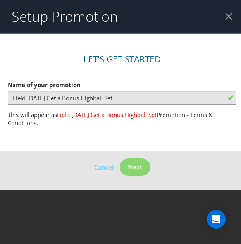
click at [228, 15] on div at bounding box center [228, 16] width 7 height 7
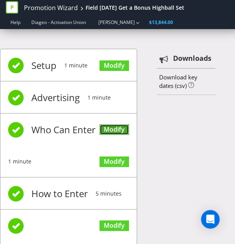
click at [107, 128] on link "Modify" at bounding box center [113, 129] width 29 height 10
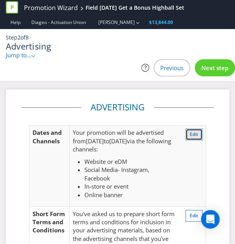
click at [194, 137] on span "Edit" at bounding box center [194, 134] width 9 height 7
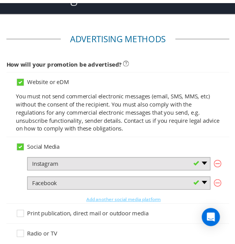
scroll to position [0, 1]
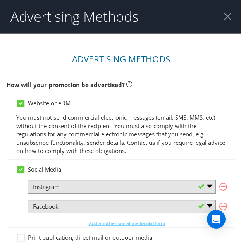
click at [230, 14] on div at bounding box center [227, 16] width 7 height 7
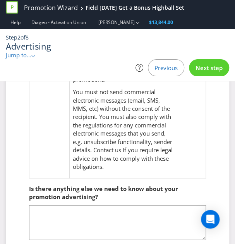
scroll to position [328, 0]
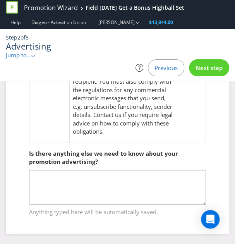
click at [206, 71] on span "Next step" at bounding box center [208, 68] width 27 height 8
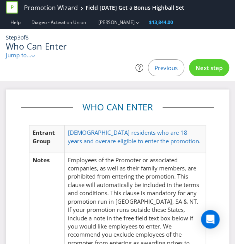
click at [201, 74] on div "Next step" at bounding box center [209, 67] width 40 height 17
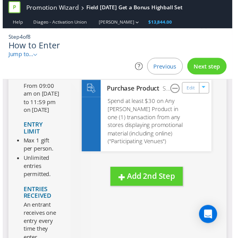
scroll to position [78, 0]
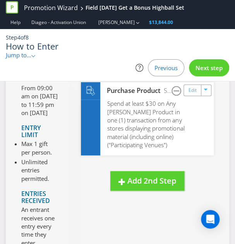
click at [219, 68] on span "Next step" at bounding box center [208, 68] width 27 height 8
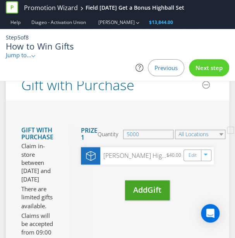
scroll to position [149, 0]
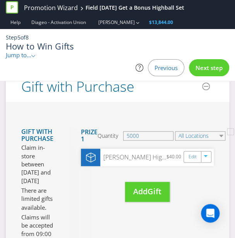
click at [220, 68] on span "Next step" at bounding box center [208, 68] width 27 height 8
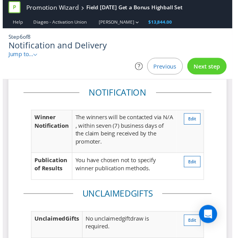
scroll to position [121, 0]
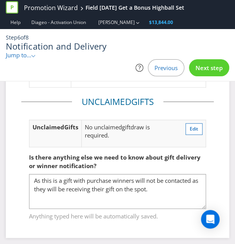
click at [214, 65] on span "Next step" at bounding box center [208, 68] width 27 height 8
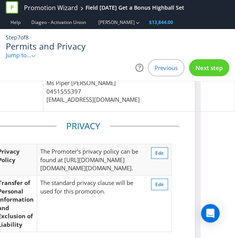
scroll to position [311, 39]
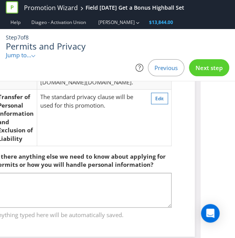
click at [211, 61] on div "Next step" at bounding box center [209, 67] width 40 height 17
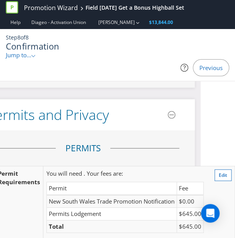
scroll to position [1777, 90]
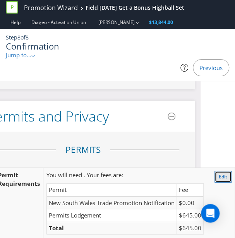
click at [214, 171] on button "Edit" at bounding box center [222, 177] width 17 height 12
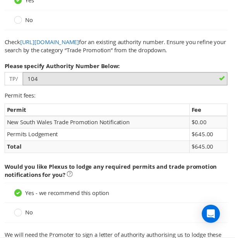
scroll to position [0, 9]
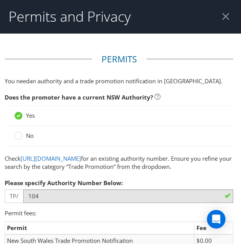
click at [222, 17] on div at bounding box center [225, 16] width 7 height 7
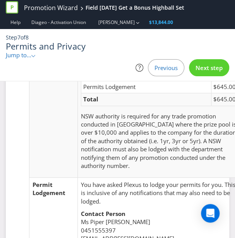
scroll to position [68, 0]
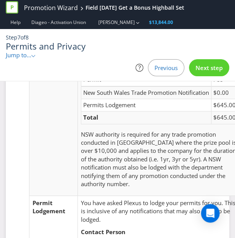
click at [206, 70] on span "Next step" at bounding box center [208, 68] width 27 height 8
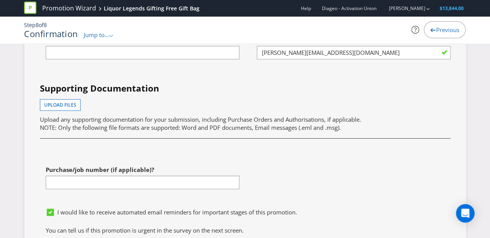
scroll to position [2500, 0]
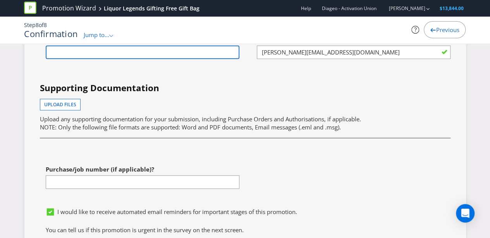
click at [178, 59] on input "text" at bounding box center [143, 53] width 194 height 14
type input "0422389663"
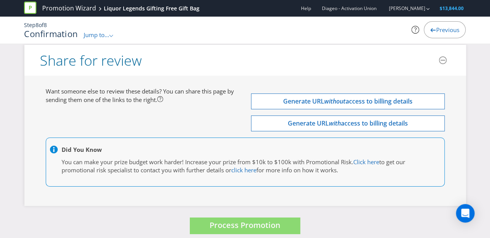
scroll to position [2750, 0]
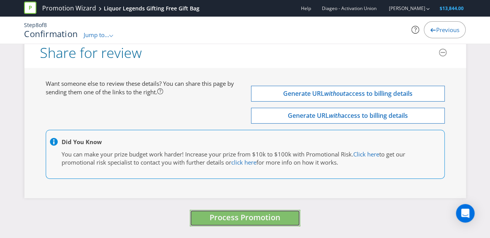
click at [251, 224] on button "Process Promotion" at bounding box center [245, 218] width 110 height 17
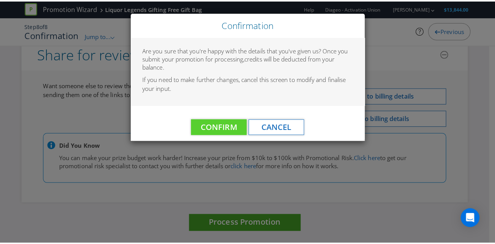
scroll to position [2744, 0]
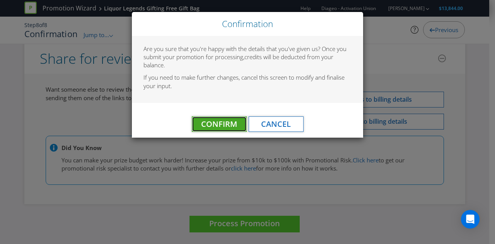
click at [221, 123] on span "Confirm" at bounding box center [219, 124] width 36 height 10
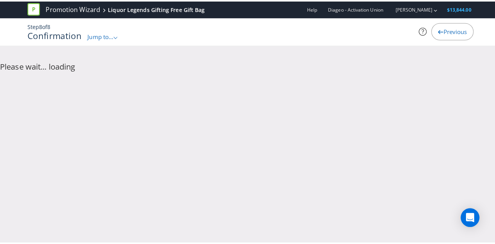
scroll to position [0, 0]
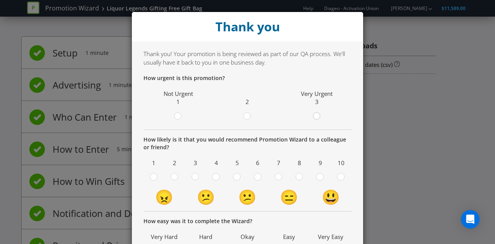
click at [315, 113] on div at bounding box center [317, 114] width 4 height 4
click at [0, 0] on input "radio" at bounding box center [0, 0] width 0 height 0
click at [258, 175] on circle at bounding box center [257, 176] width 7 height 7
click at [0, 0] on input "radio" at bounding box center [0, 0] width 0 height 0
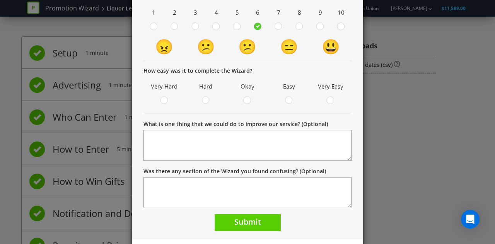
scroll to position [151, 0]
click at [286, 102] on circle at bounding box center [289, 99] width 7 height 7
click at [0, 0] on input "radio" at bounding box center [0, 0] width 0 height 0
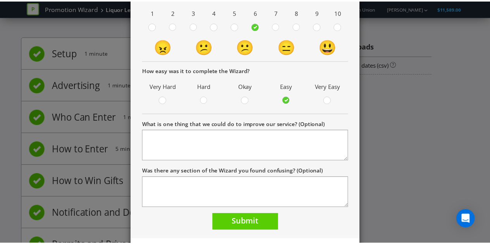
scroll to position [169, 0]
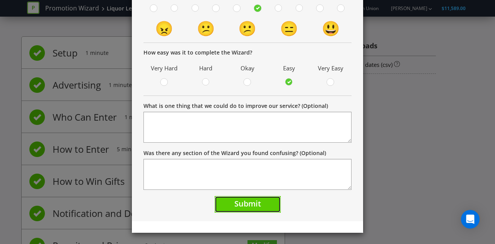
click at [246, 200] on span "Submit" at bounding box center [248, 204] width 27 height 10
